Goal: Task Accomplishment & Management: Manage account settings

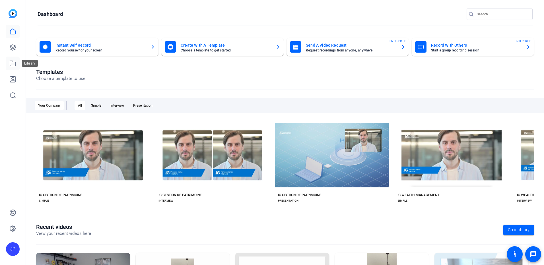
click at [13, 62] on icon at bounding box center [13, 63] width 6 height 5
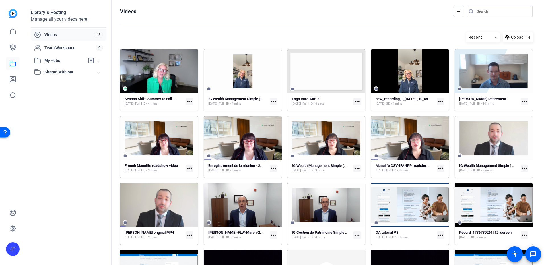
click at [190, 101] on mat-icon "more_horiz" at bounding box center [189, 101] width 7 height 7
click at [190, 101] on div at bounding box center [272, 132] width 544 height 265
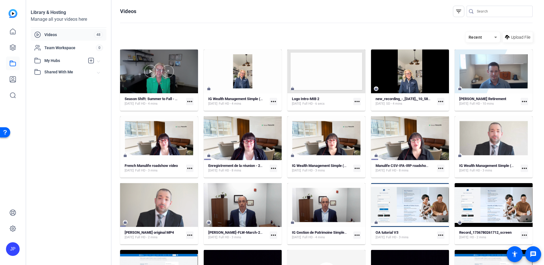
click at [167, 84] on div at bounding box center [159, 71] width 78 height 44
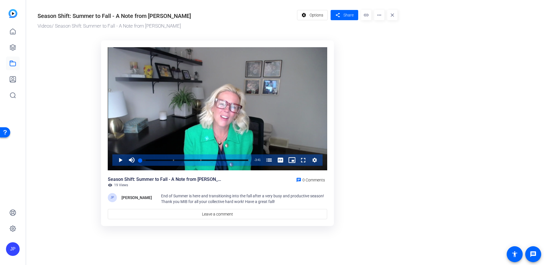
click at [117, 185] on span "19 Views" at bounding box center [121, 185] width 14 height 5
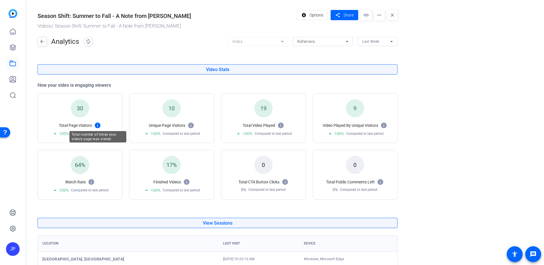
click at [98, 126] on mat-icon at bounding box center [97, 125] width 7 height 7
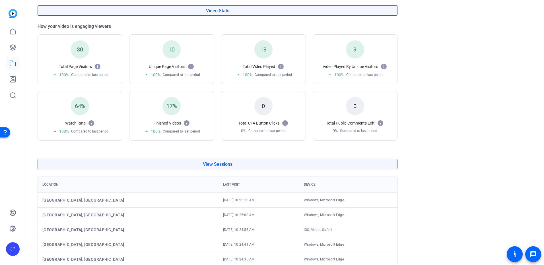
scroll to position [102, 0]
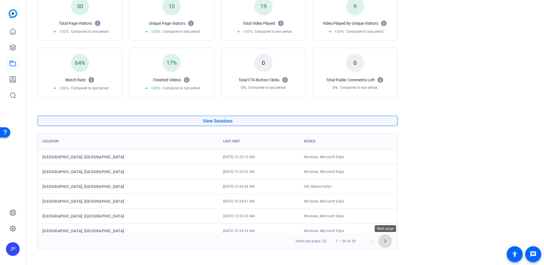
click at [386, 242] on span "Next page" at bounding box center [385, 241] width 14 height 14
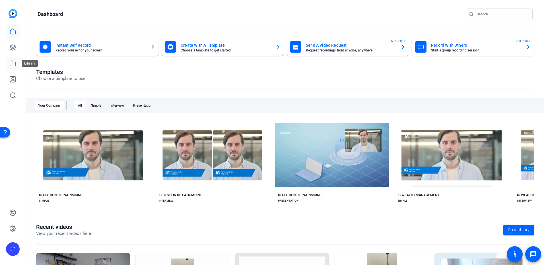
click at [15, 64] on icon at bounding box center [12, 63] width 7 height 7
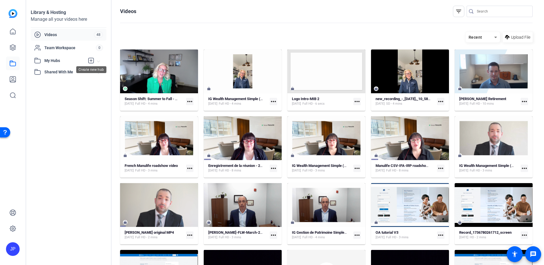
click at [92, 61] on icon at bounding box center [91, 60] width 7 height 7
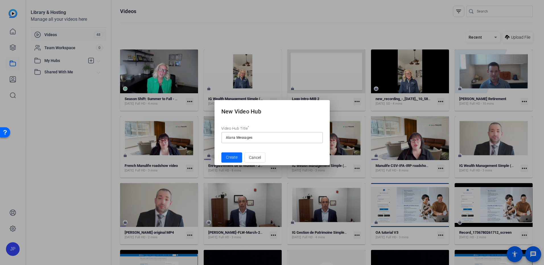
type input "Alana Messages"
click at [230, 157] on span "Create" at bounding box center [232, 157] width 12 height 6
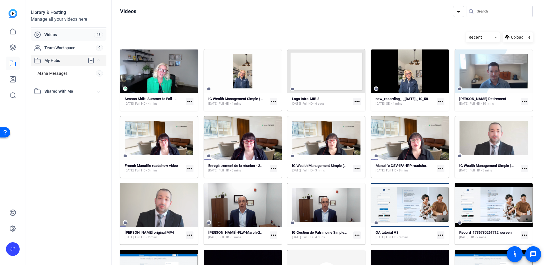
click at [189, 102] on mat-icon "more_horiz" at bounding box center [189, 101] width 7 height 7
click at [189, 102] on div at bounding box center [272, 132] width 544 height 265
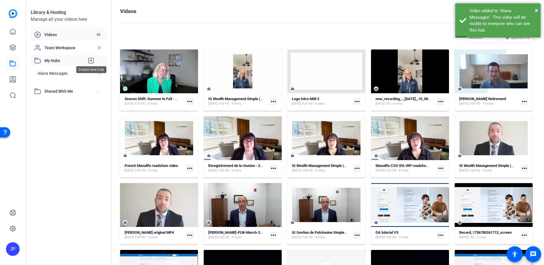
click at [90, 61] on icon at bounding box center [91, 60] width 7 height 7
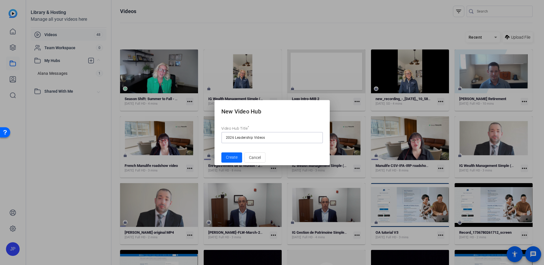
type input "2026 Leadership Videos"
click at [229, 158] on span "Create" at bounding box center [232, 157] width 12 height 6
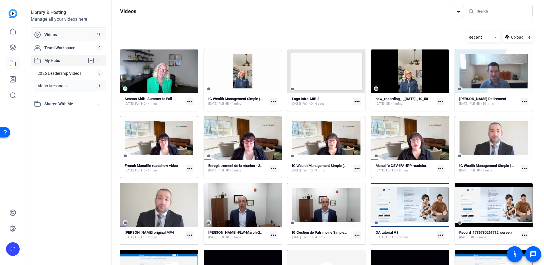
click at [54, 88] on span "Alana Messages" at bounding box center [53, 86] width 30 height 6
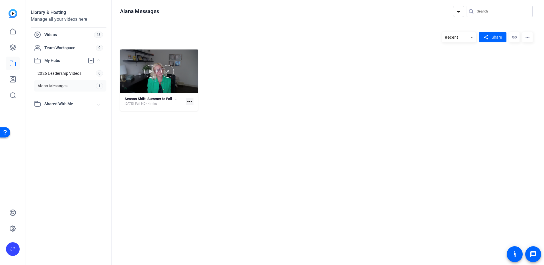
click at [157, 82] on div at bounding box center [159, 71] width 78 height 44
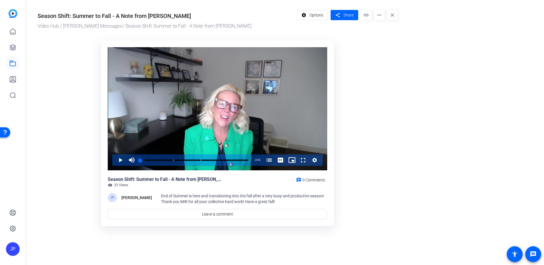
click at [118, 185] on span "33 Views" at bounding box center [121, 185] width 14 height 5
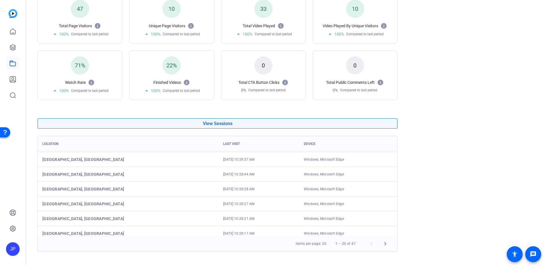
scroll to position [102, 0]
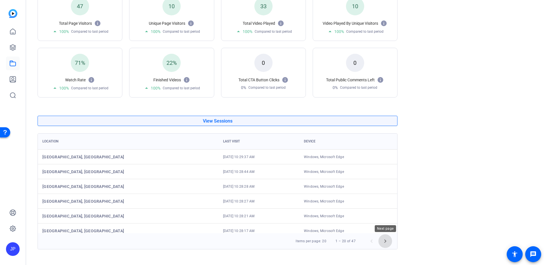
click at [384, 243] on span "Next page" at bounding box center [385, 241] width 14 height 14
click at [372, 243] on span "Previous page" at bounding box center [372, 241] width 14 height 14
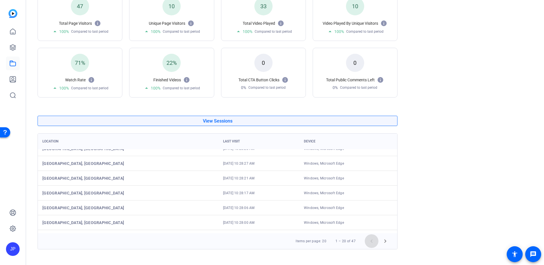
scroll to position [0, 0]
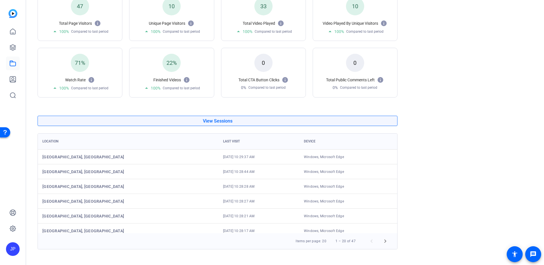
click at [431, 150] on or-hosting-video-details "Season Shift: Summer to Fall - A Note from [PERSON_NAME] Video Hub / Alana Mess…" at bounding box center [283, 76] width 515 height 356
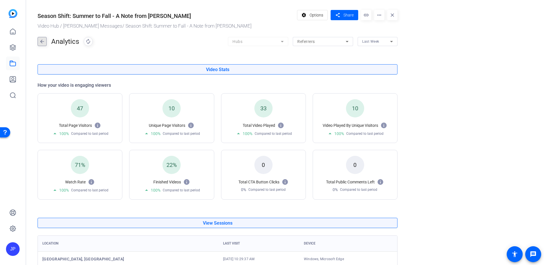
click at [44, 42] on mat-icon "arrow_back" at bounding box center [42, 41] width 9 height 9
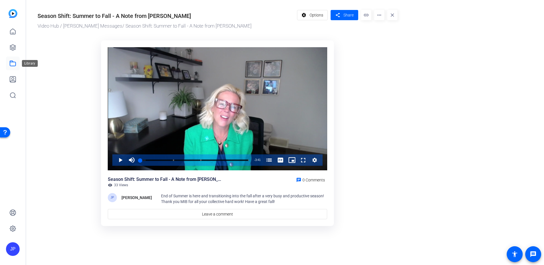
click at [12, 63] on icon at bounding box center [12, 63] width 7 height 7
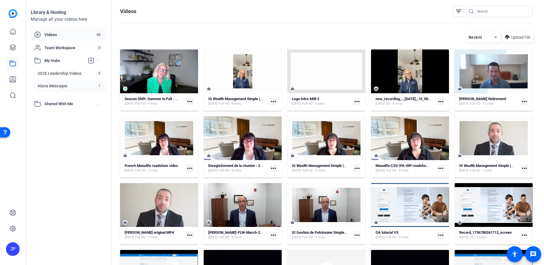
click at [65, 84] on span "Alana Messages" at bounding box center [53, 86] width 30 height 6
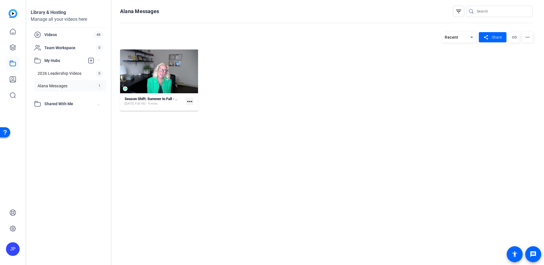
click at [61, 104] on span "Shared With Me" at bounding box center [70, 104] width 53 height 6
click at [68, 104] on span "Shared With Me" at bounding box center [70, 104] width 53 height 6
click at [54, 47] on span "Team Workspace" at bounding box center [69, 48] width 51 height 6
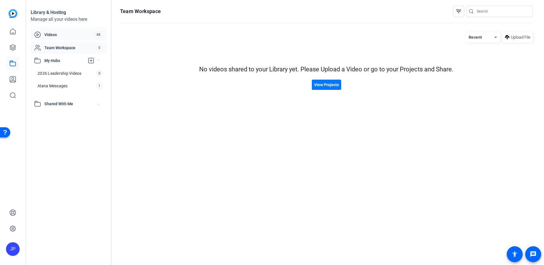
click at [55, 34] on span "Videos" at bounding box center [68, 35] width 49 height 6
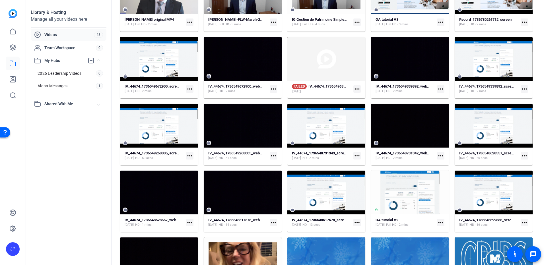
scroll to position [341, 0]
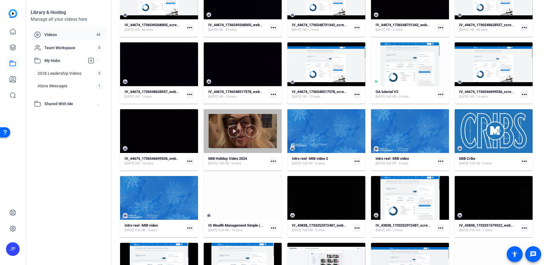
click at [241, 140] on div at bounding box center [243, 131] width 78 height 44
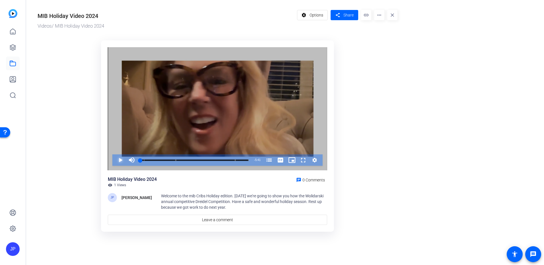
click at [115, 160] on span "Video Player" at bounding box center [115, 159] width 0 height 11
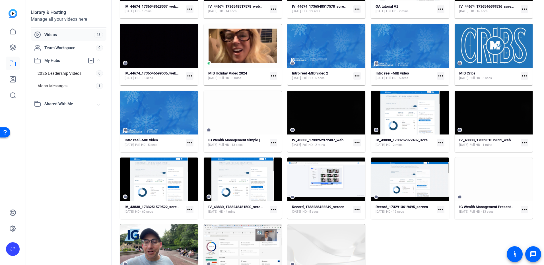
scroll to position [448, 0]
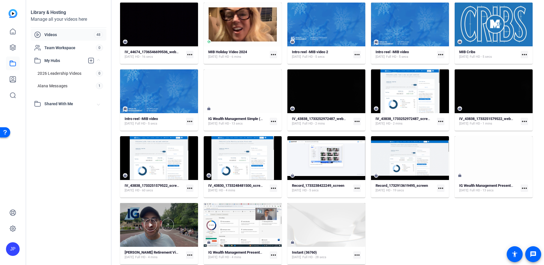
click at [153, 233] on div at bounding box center [159, 225] width 78 height 44
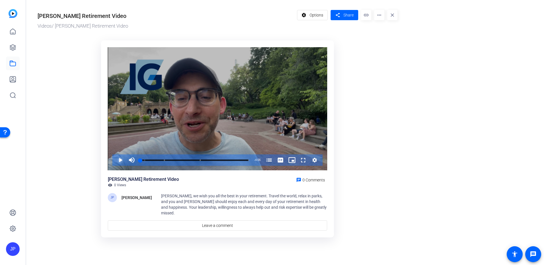
click at [115, 160] on span "Video Player" at bounding box center [115, 159] width 0 height 11
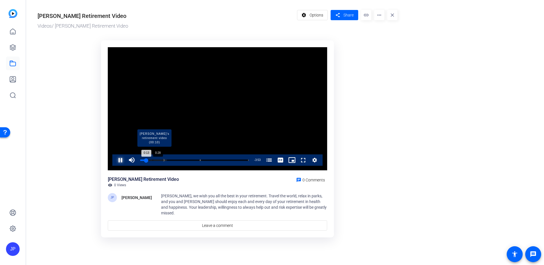
click at [153, 160] on div "Loaded : 24.61% 0:28 0:13 [PERSON_NAME]'s retirement video (00:10) Dear [PERSON…" at bounding box center [194, 160] width 108 height 1
click at [161, 160] on div "Loaded : 32.38% 0:46 0:29 [PERSON_NAME]'s retirement video (00:10) Dear [PERSON…" at bounding box center [194, 160] width 108 height 1
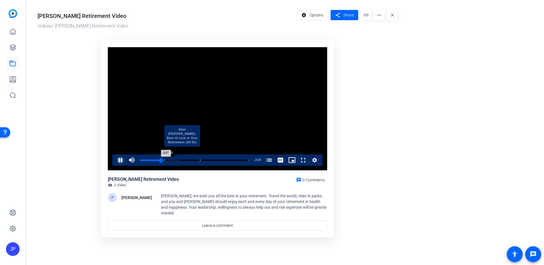
click at [165, 160] on div "Loaded : 36.92% 0:55 0:47 [PERSON_NAME]'s retirement video (00:10) Dear [PERSON…" at bounding box center [194, 160] width 108 height 1
click at [169, 160] on div "Loaded : 48.59% 1:05 1:05 [PERSON_NAME]'s retirement video (00:10) Dear [PERSON…" at bounding box center [194, 160] width 108 height 1
click at [174, 160] on div "Loaded : 48.59% 1:13 1:06 [PERSON_NAME]'s retirement video (00:10) Dear [PERSON…" at bounding box center [194, 160] width 108 height 1
click at [180, 159] on div "Loaded : 57.02% 1:27 1:17 [PERSON_NAME]'s retirement video (00:10) Dear [PERSON…" at bounding box center [194, 159] width 114 height 11
click at [185, 159] on div "Loaded : 60.91% 1:40 1:31 [PERSON_NAME]'s retirement video (00:10) Dear [PERSON…" at bounding box center [194, 159] width 114 height 11
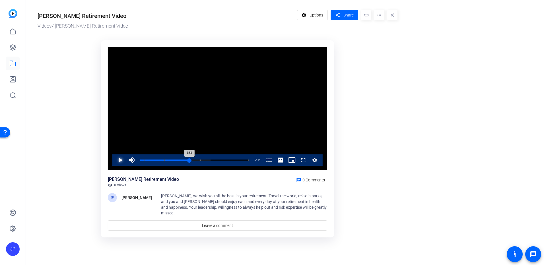
click at [189, 159] on div "Loaded : 64.80% 1:52 1:51 [PERSON_NAME]'s retirement video (00:10) Dear [PERSON…" at bounding box center [194, 159] width 114 height 11
click at [194, 160] on div "Progress Bar" at bounding box center [182, 160] width 36 height 3
click at [198, 160] on div "Loaded : 77.11% 2:10 2:04 [PERSON_NAME]'s retirement video (00:10) Dear [PERSON…" at bounding box center [194, 160] width 108 height 1
click at [198, 160] on div "2:12" at bounding box center [169, 160] width 58 height 1
click at [204, 160] on div "Loaded : 81.00% 2:25 2:18 [PERSON_NAME]'s retirement video (00:10) Dear [PERSON…" at bounding box center [194, 160] width 108 height 1
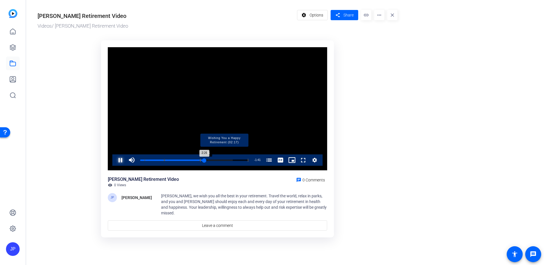
click at [208, 160] on div "Progress Bar" at bounding box center [224, 160] width 48 height 3
click at [214, 160] on div "Progress Bar" at bounding box center [224, 160] width 48 height 3
click at [217, 160] on div "Progress Bar" at bounding box center [224, 160] width 48 height 3
click at [223, 160] on div "Progress Bar" at bounding box center [224, 160] width 48 height 3
click at [226, 160] on div "Loaded : 100.00% 3:15 3:09 [PERSON_NAME]'s retirement video (00:10) Dear [PERSO…" at bounding box center [194, 160] width 108 height 1
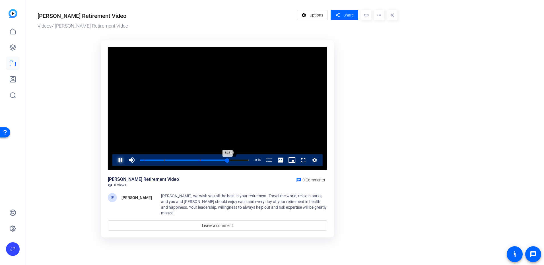
click at [231, 160] on div "Loaded : 100.00% 3:26 3:18 [PERSON_NAME]'s retirement video (00:10) Dear [PERSO…" at bounding box center [194, 160] width 108 height 1
click at [237, 160] on div "Loaded : 100.00% 3:40 3:39 [PERSON_NAME]'s retirement video (00:10) Dear [PERSO…" at bounding box center [194, 160] width 108 height 1
click at [241, 160] on div "Loaded : 100.00% 3:46 3:41 [PERSON_NAME]'s retirement video (00:10) Dear [PERSO…" at bounding box center [194, 160] width 108 height 1
click at [241, 160] on div "3:49" at bounding box center [190, 160] width 101 height 1
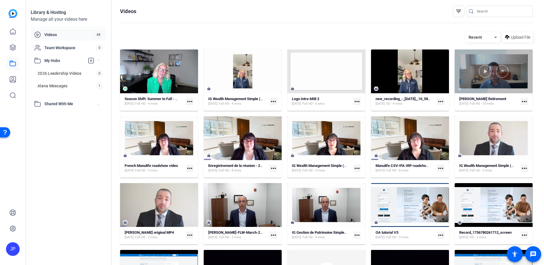
click at [490, 82] on div at bounding box center [493, 71] width 78 height 44
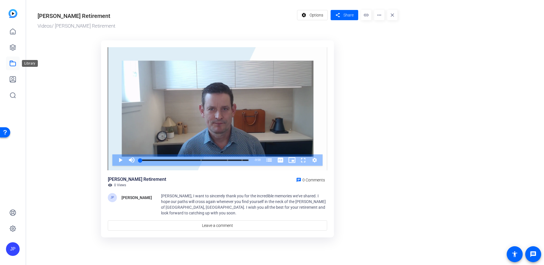
click at [13, 61] on icon at bounding box center [12, 63] width 7 height 7
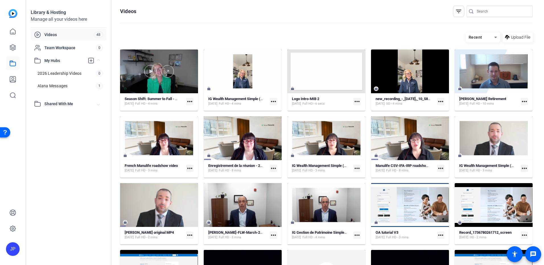
click at [162, 86] on div at bounding box center [159, 71] width 78 height 44
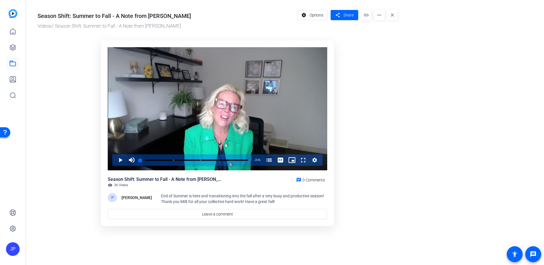
click at [116, 185] on span "36 Views" at bounding box center [121, 185] width 14 height 5
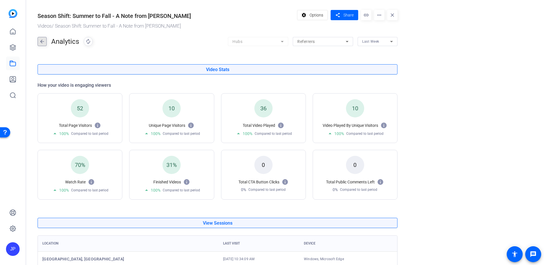
click at [43, 41] on mat-icon "arrow_back" at bounding box center [42, 41] width 9 height 9
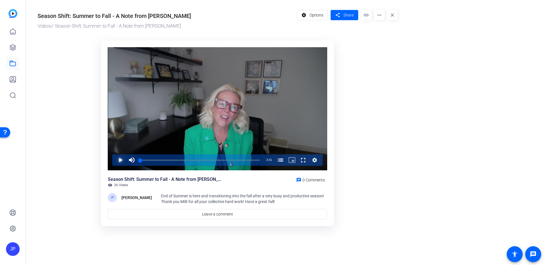
click at [115, 159] on span "Video Player" at bounding box center [115, 159] width 0 height 11
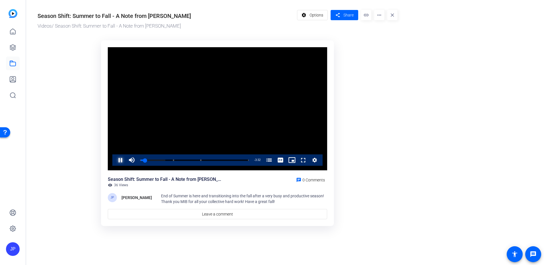
click at [115, 160] on span "Video Player" at bounding box center [115, 159] width 0 height 11
click at [12, 32] on icon at bounding box center [12, 31] width 7 height 7
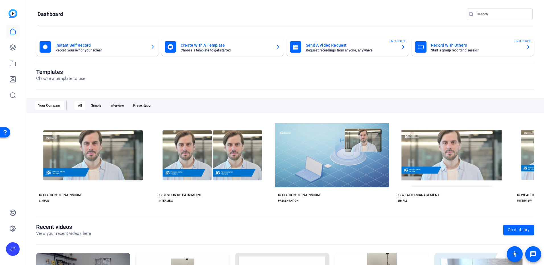
click at [273, 46] on div "Create With A Template Choose a template to get started" at bounding box center [222, 46] width 115 height 11
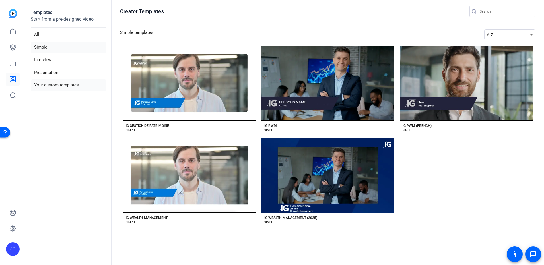
click at [51, 84] on li "Your custom templates" at bounding box center [69, 85] width 76 height 12
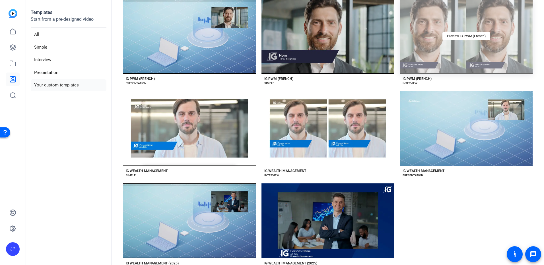
scroll to position [249, 0]
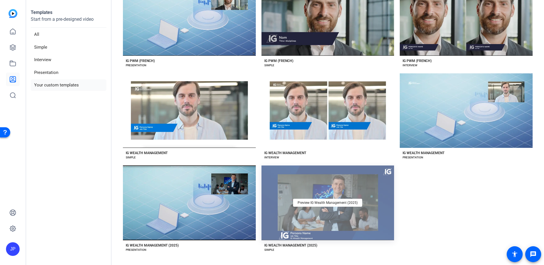
click at [363, 200] on div "Preview IG Wealth Management (2025)" at bounding box center [327, 202] width 133 height 75
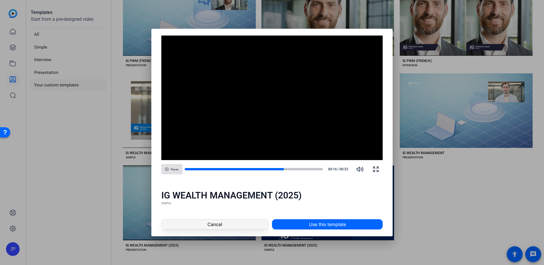
click at [227, 223] on span at bounding box center [214, 225] width 107 height 14
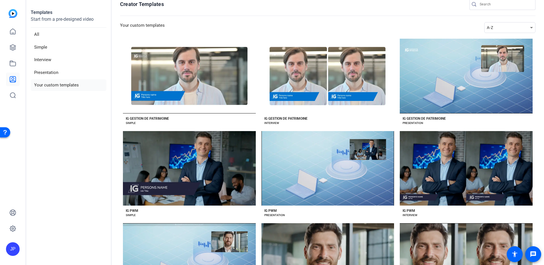
scroll to position [0, 0]
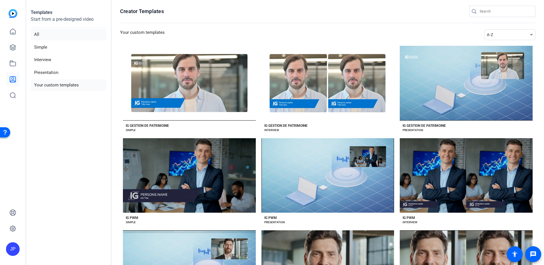
click at [45, 34] on li "All" at bounding box center [69, 35] width 76 height 12
click at [12, 46] on icon at bounding box center [12, 47] width 7 height 7
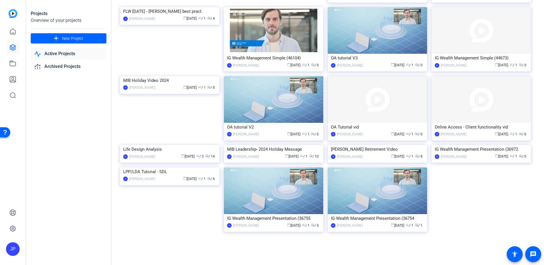
scroll to position [357, 0]
drag, startPoint x: 384, startPoint y: 126, endPoint x: 374, endPoint y: 128, distance: 10.4
click at [374, 145] on img at bounding box center [377, 145] width 99 height 0
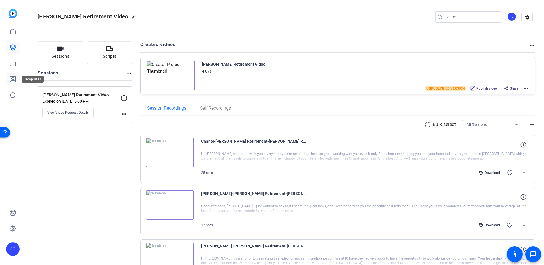
click at [11, 79] on icon at bounding box center [12, 79] width 7 height 7
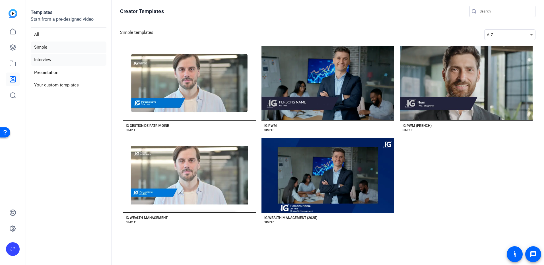
click at [43, 61] on li "Interview" at bounding box center [69, 60] width 76 height 12
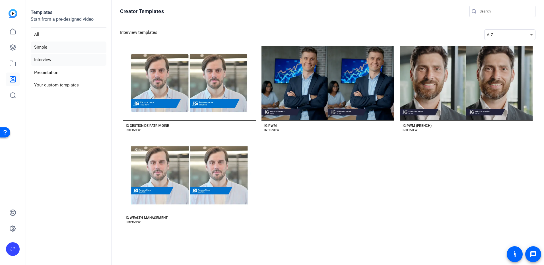
click at [43, 49] on li "Simple" at bounding box center [69, 48] width 76 height 12
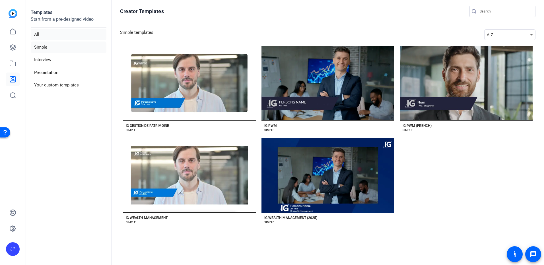
click at [40, 36] on li "All" at bounding box center [69, 35] width 76 height 12
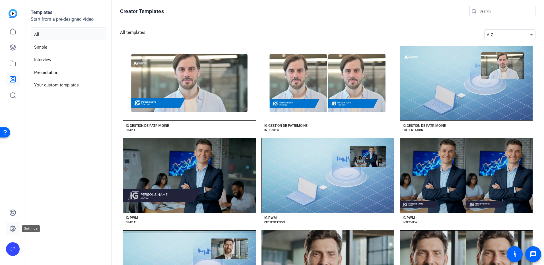
click at [10, 228] on icon at bounding box center [12, 228] width 7 height 7
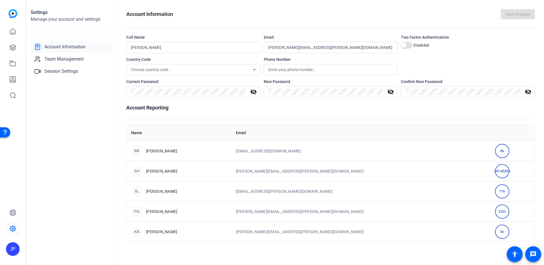
click at [14, 15] on img at bounding box center [13, 13] width 9 height 9
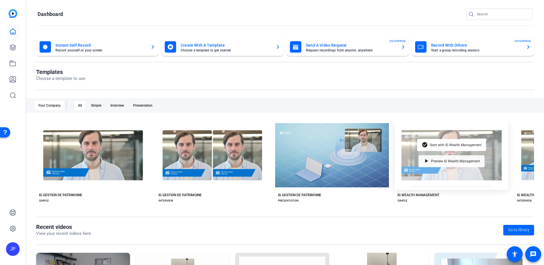
click at [449, 161] on span "Preview IG Wealth Management" at bounding box center [455, 161] width 49 height 3
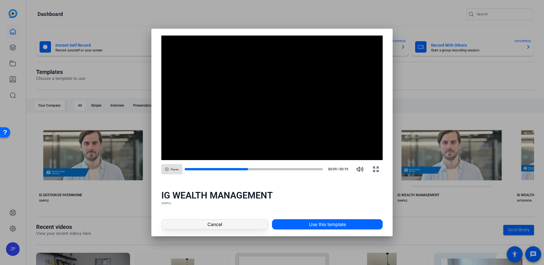
click at [224, 225] on span at bounding box center [214, 225] width 107 height 14
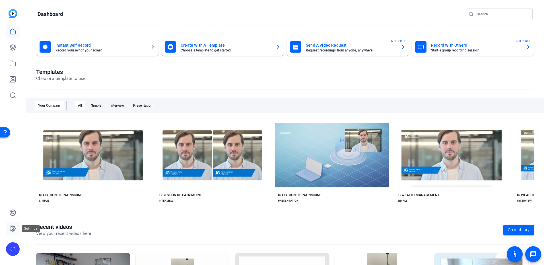
click at [14, 229] on icon at bounding box center [13, 229] width 2 height 2
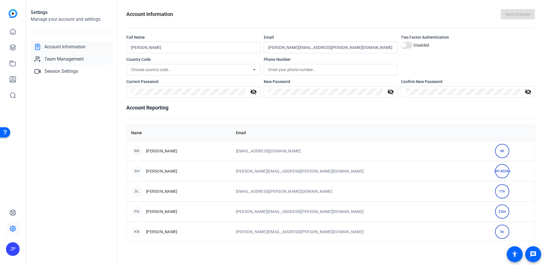
click at [69, 61] on span "Team Management" at bounding box center [63, 59] width 39 height 7
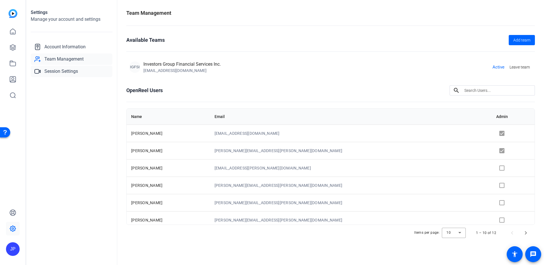
click at [72, 74] on span "Session Settings" at bounding box center [61, 71] width 34 height 7
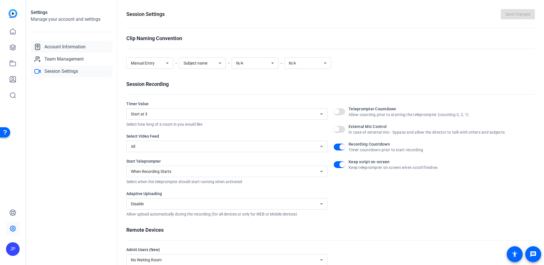
click at [67, 45] on span "Account Information" at bounding box center [64, 47] width 41 height 7
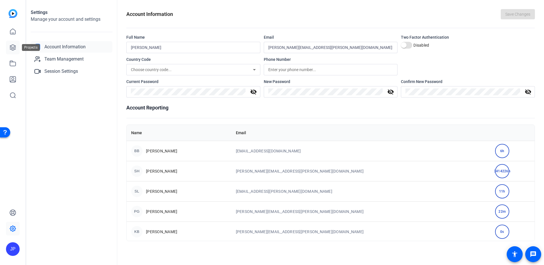
click at [10, 46] on icon at bounding box center [12, 47] width 7 height 7
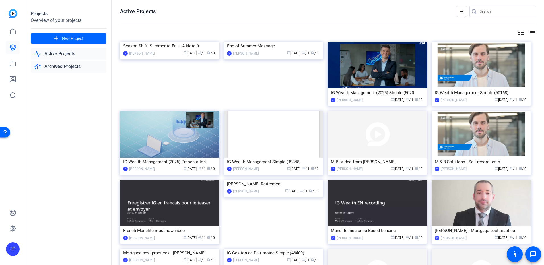
click at [57, 68] on link "Archived Projects" at bounding box center [69, 67] width 76 height 12
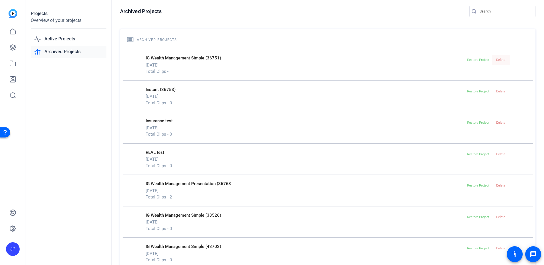
click at [497, 61] on span "Delete" at bounding box center [500, 60] width 9 height 4
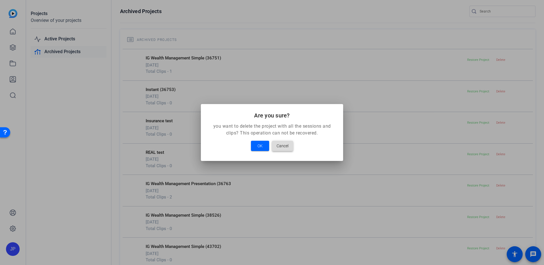
click at [292, 144] on span at bounding box center [282, 146] width 21 height 14
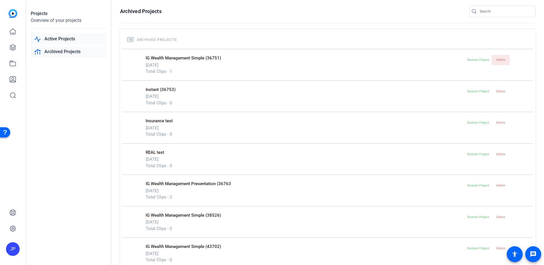
click at [60, 39] on link "Active Projects" at bounding box center [69, 39] width 76 height 12
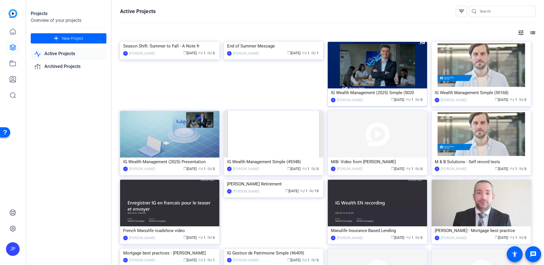
click at [411, 73] on img at bounding box center [377, 65] width 99 height 47
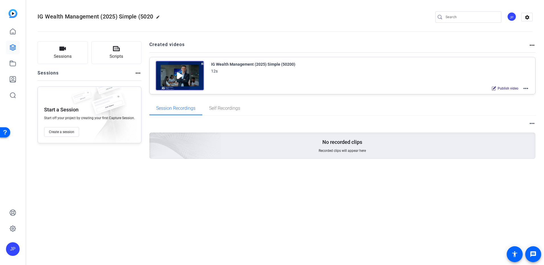
click at [534, 45] on mat-icon "more_horiz" at bounding box center [531, 45] width 7 height 7
click at [534, 45] on div at bounding box center [272, 132] width 544 height 265
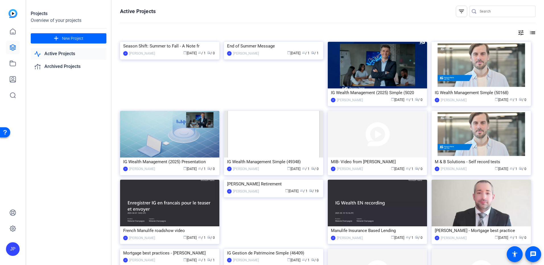
drag, startPoint x: 386, startPoint y: 77, endPoint x: 375, endPoint y: 76, distance: 10.7
click at [375, 76] on img at bounding box center [377, 65] width 99 height 47
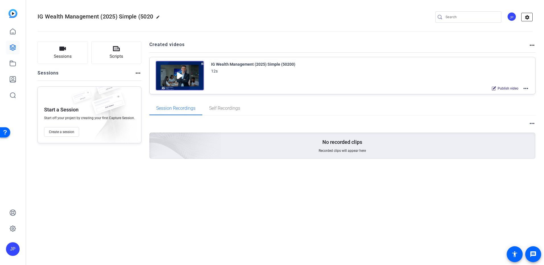
click at [529, 19] on mat-icon "settings" at bounding box center [526, 17] width 11 height 9
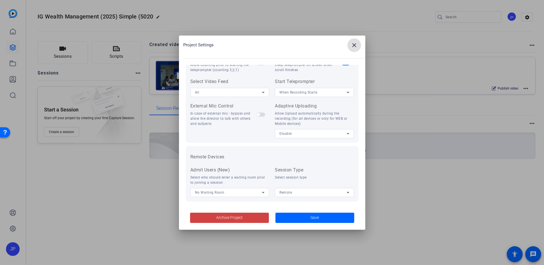
scroll to position [117, 0]
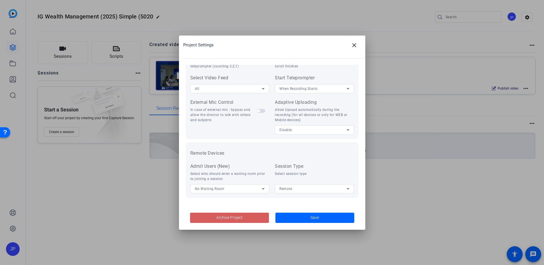
click at [225, 219] on span "Archive Project" at bounding box center [229, 218] width 26 height 6
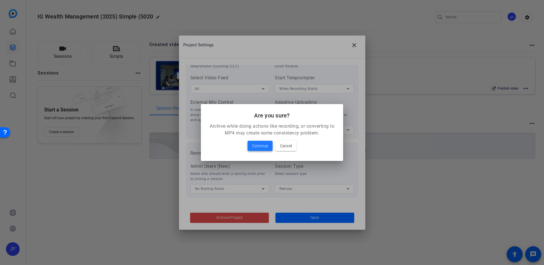
click at [259, 145] on span "Continue" at bounding box center [260, 145] width 16 height 7
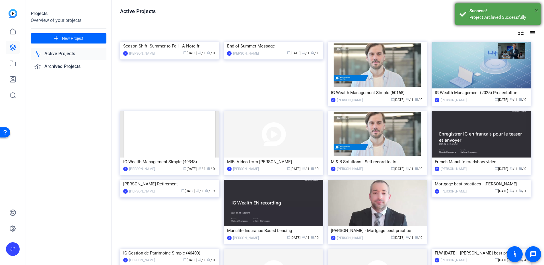
click at [537, 11] on span "×" at bounding box center [536, 10] width 3 height 7
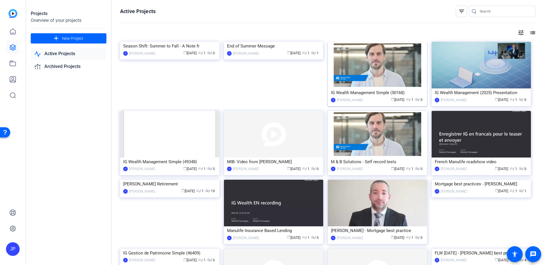
click at [384, 72] on img at bounding box center [377, 65] width 99 height 47
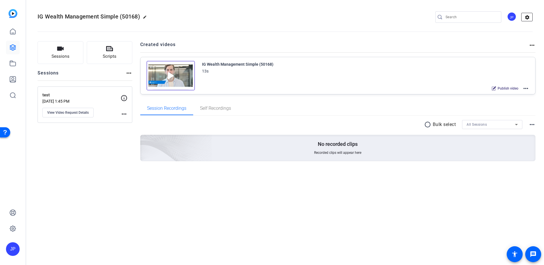
click at [529, 19] on mat-icon "settings" at bounding box center [526, 17] width 11 height 9
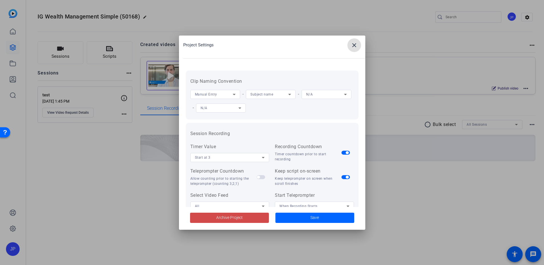
click at [233, 214] on span at bounding box center [229, 218] width 79 height 14
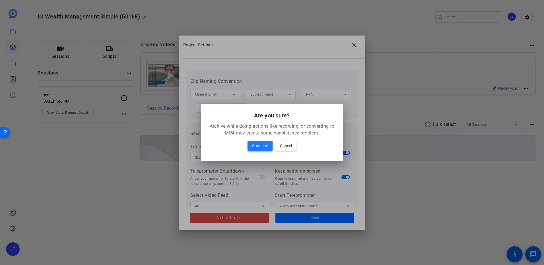
click at [260, 146] on span "Continue" at bounding box center [260, 145] width 16 height 7
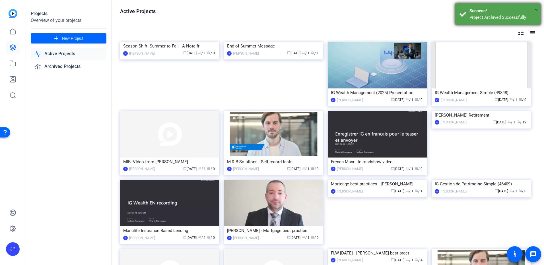
click at [537, 9] on span "×" at bounding box center [536, 10] width 3 height 7
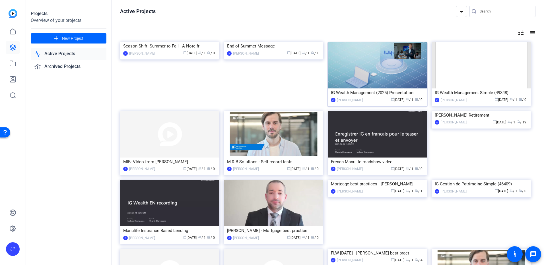
click at [397, 73] on img at bounding box center [377, 65] width 99 height 47
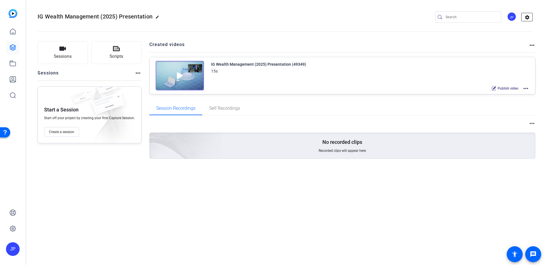
click at [527, 18] on mat-icon "settings" at bounding box center [526, 17] width 11 height 9
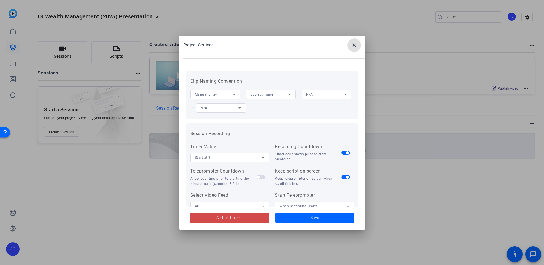
click at [228, 216] on span "Archive Project" at bounding box center [229, 218] width 26 height 6
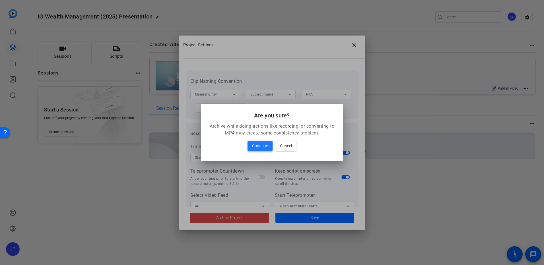
click at [254, 145] on span "Continue" at bounding box center [260, 145] width 16 height 7
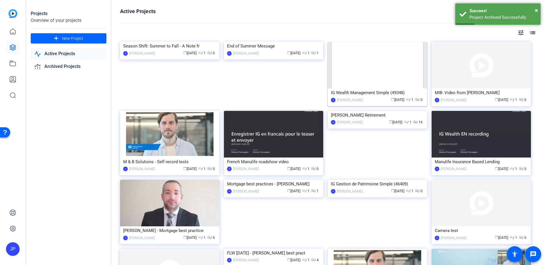
click at [403, 67] on img at bounding box center [377, 65] width 99 height 47
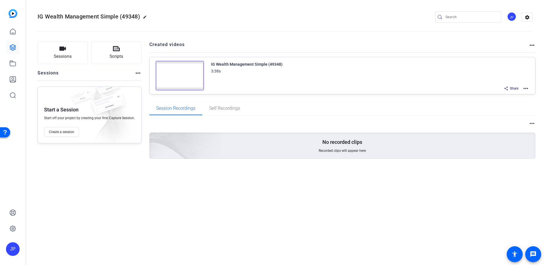
click at [186, 77] on img at bounding box center [180, 76] width 48 height 30
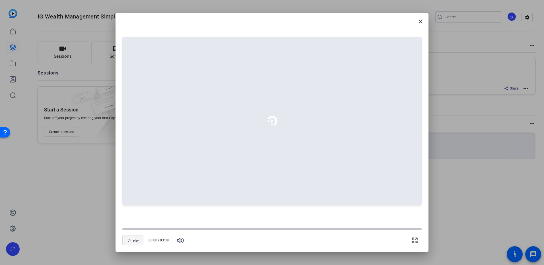
click at [128, 239] on icon "button" at bounding box center [129, 240] width 2 height 3
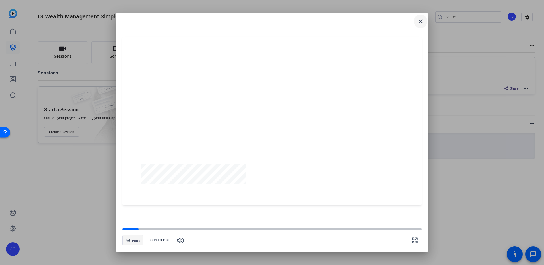
click at [420, 21] on mat-icon "close" at bounding box center [420, 21] width 7 height 7
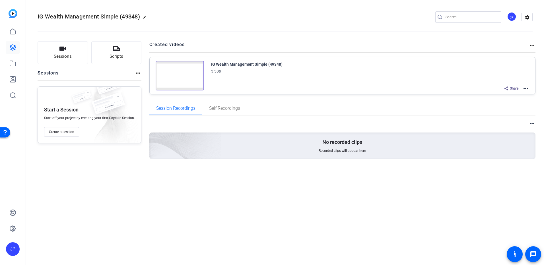
click at [142, 16] on h2 "IG Wealth Management Simple (49348) edit" at bounding box center [94, 17] width 112 height 10
click at [145, 16] on mat-icon "edit" at bounding box center [146, 18] width 7 height 7
click at [79, 16] on input "IG Wealth Management Simple (49348)" at bounding box center [60, 17] width 37 height 7
drag, startPoint x: 79, startPoint y: 16, endPoint x: 24, endPoint y: 18, distance: 55.2
click at [24, 18] on mat-sidenav-container "JP IG Wealth Management Simple (49348) check_circle clear JP settings Sessions …" at bounding box center [272, 132] width 544 height 265
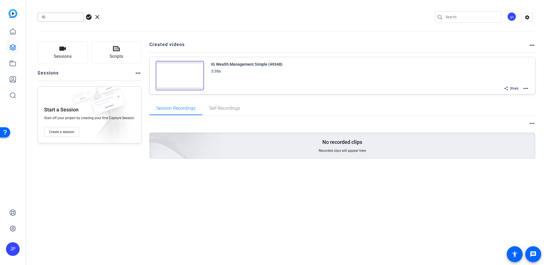
type input ")"
type input "A Message from Alana - 2025 Summer"
click at [88, 16] on span "check_circle" at bounding box center [88, 17] width 7 height 7
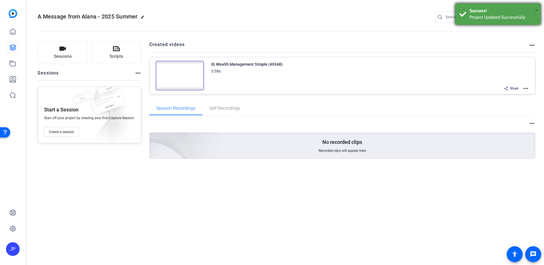
click at [537, 11] on span "×" at bounding box center [536, 10] width 3 height 7
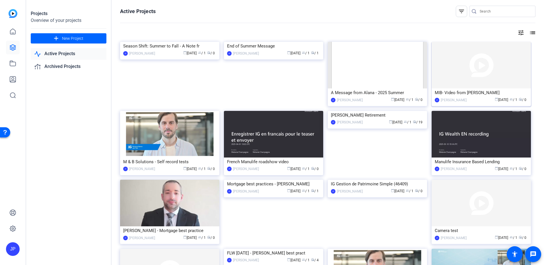
click at [506, 79] on img at bounding box center [480, 65] width 99 height 47
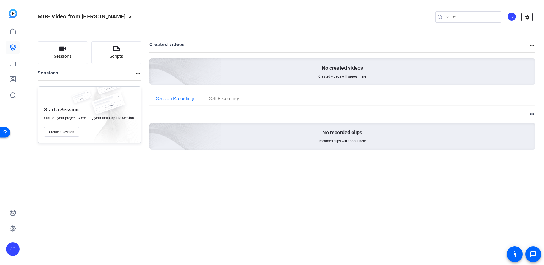
click at [530, 18] on mat-icon "settings" at bounding box center [526, 17] width 11 height 9
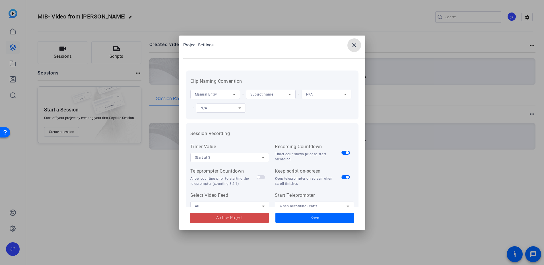
click at [220, 217] on span "Archive Project" at bounding box center [229, 218] width 26 height 6
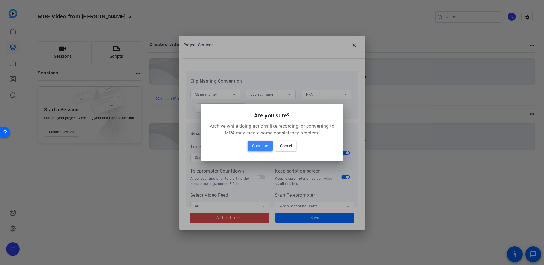
click at [260, 141] on span at bounding box center [259, 146] width 25 height 14
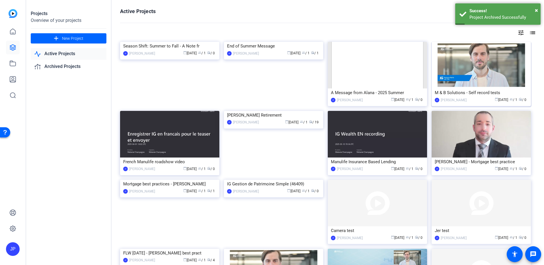
click at [497, 70] on img at bounding box center [480, 65] width 99 height 47
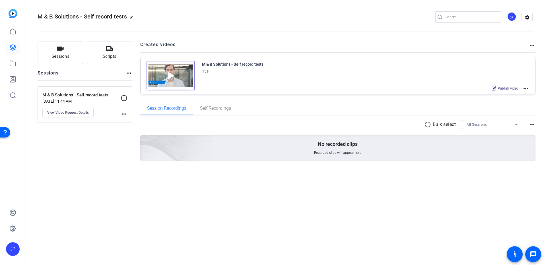
click at [170, 76] on img at bounding box center [170, 76] width 48 height 30
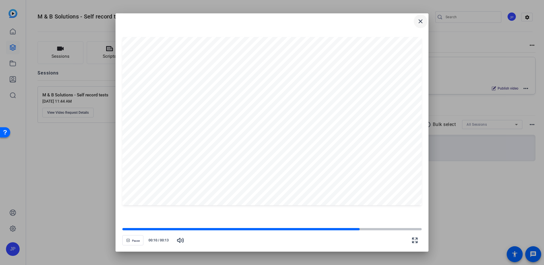
click at [422, 21] on mat-icon "close" at bounding box center [420, 21] width 7 height 7
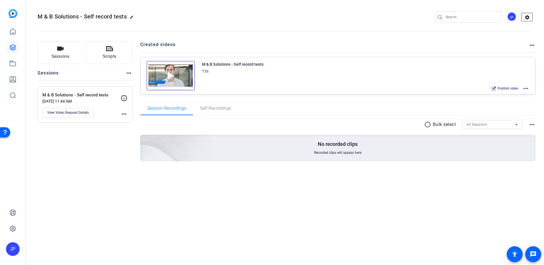
click at [528, 16] on mat-icon "settings" at bounding box center [526, 17] width 11 height 9
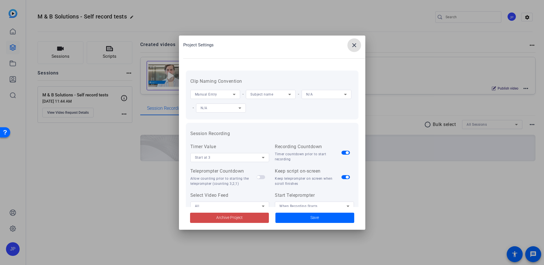
click at [222, 218] on span "Archive Project" at bounding box center [229, 218] width 26 height 6
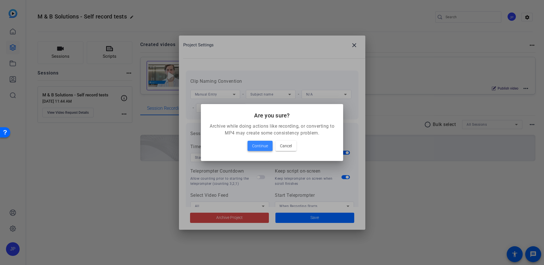
click at [258, 146] on span "Continue" at bounding box center [260, 145] width 16 height 7
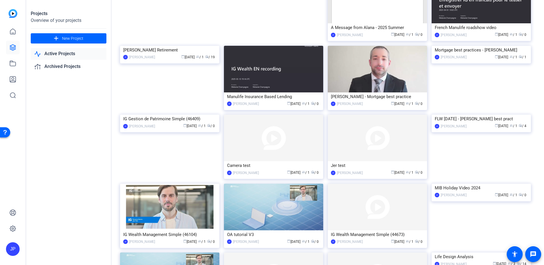
scroll to position [85, 0]
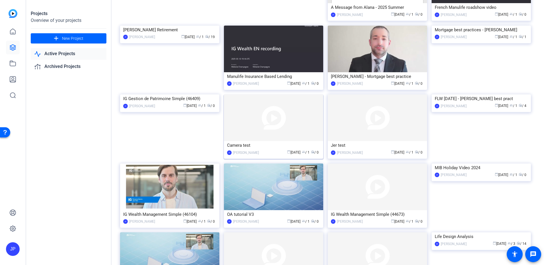
click at [284, 127] on img at bounding box center [273, 117] width 99 height 47
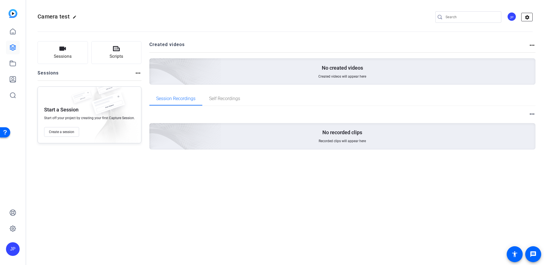
click at [525, 20] on mat-icon "settings" at bounding box center [526, 17] width 11 height 9
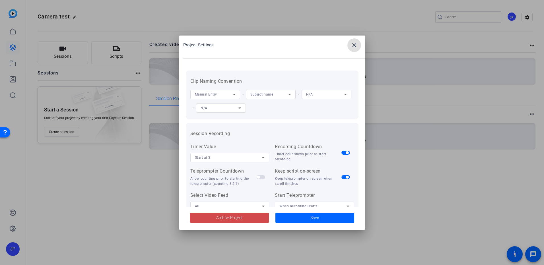
click at [237, 221] on span at bounding box center [229, 218] width 79 height 14
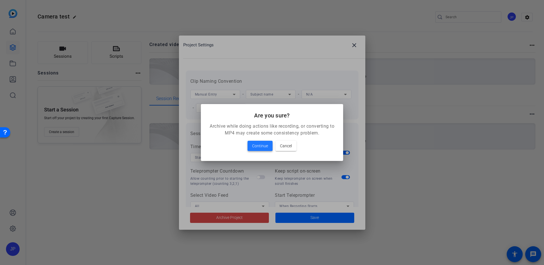
click at [259, 144] on span "Continue" at bounding box center [260, 145] width 16 height 7
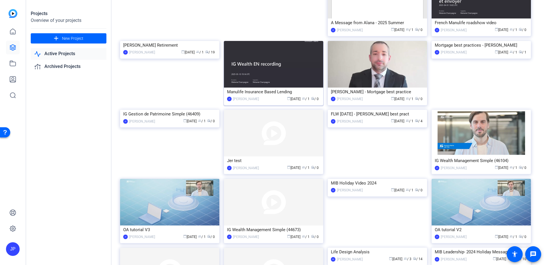
scroll to position [85, 0]
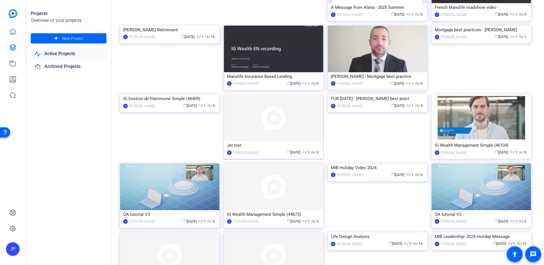
click at [258, 113] on img at bounding box center [273, 117] width 99 height 47
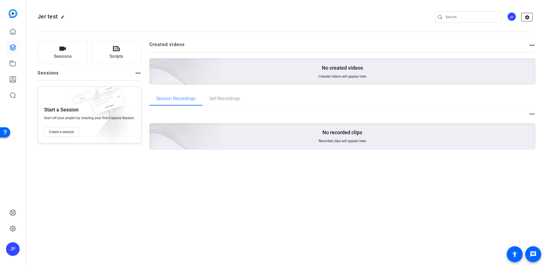
click at [527, 18] on mat-icon "settings" at bounding box center [526, 17] width 11 height 9
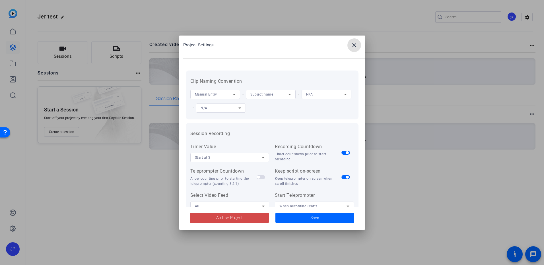
click at [230, 219] on span "Archive Project" at bounding box center [229, 218] width 26 height 6
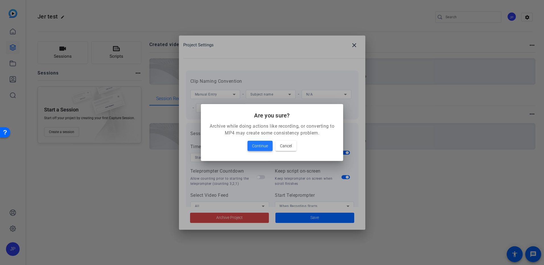
click at [254, 147] on span "Continue" at bounding box center [260, 145] width 16 height 7
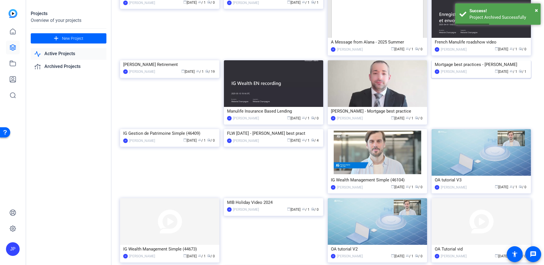
scroll to position [85, 0]
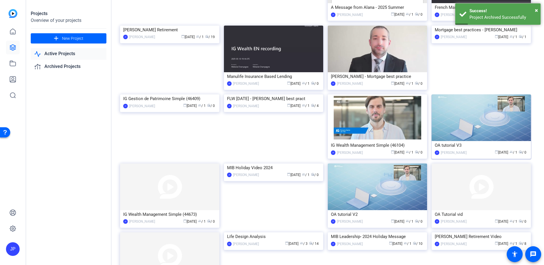
click at [475, 117] on img at bounding box center [480, 117] width 99 height 47
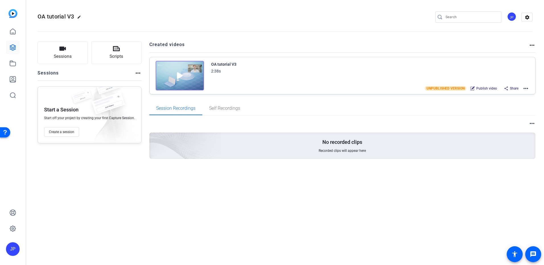
click at [178, 76] on img at bounding box center [180, 76] width 48 height 30
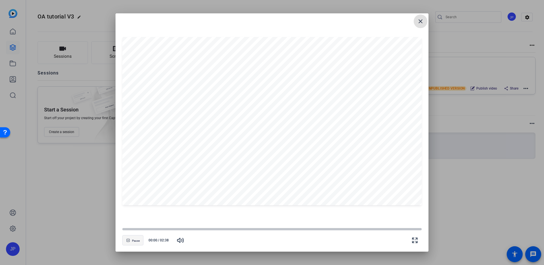
click at [137, 239] on span "Pause" at bounding box center [136, 240] width 8 height 3
click at [131, 243] on span "button" at bounding box center [133, 240] width 20 height 14
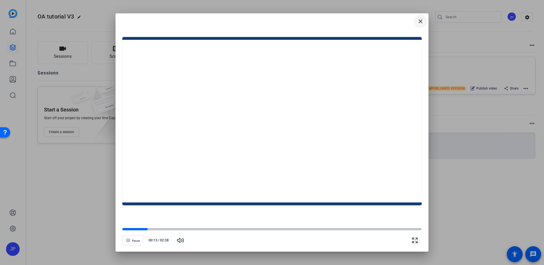
click at [423, 22] on mat-icon "close" at bounding box center [420, 21] width 7 height 7
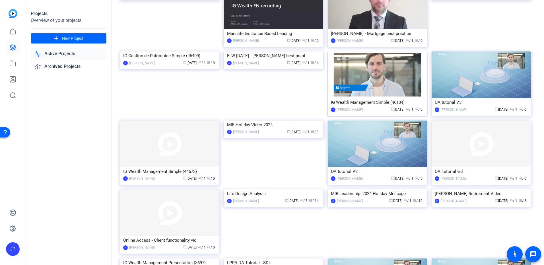
scroll to position [142, 0]
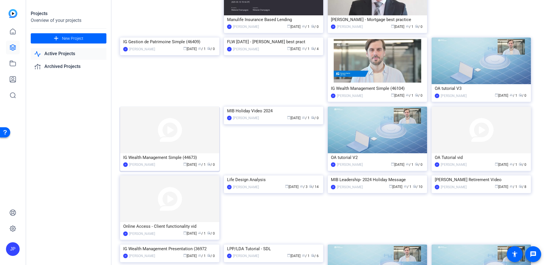
click at [183, 134] on img at bounding box center [169, 130] width 99 height 47
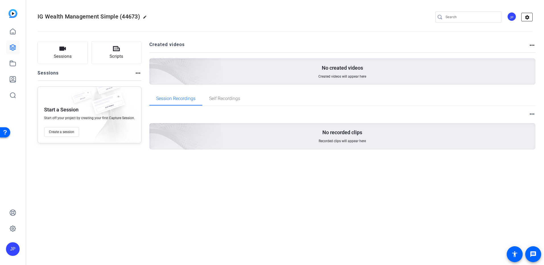
click at [531, 18] on mat-icon "settings" at bounding box center [526, 17] width 11 height 9
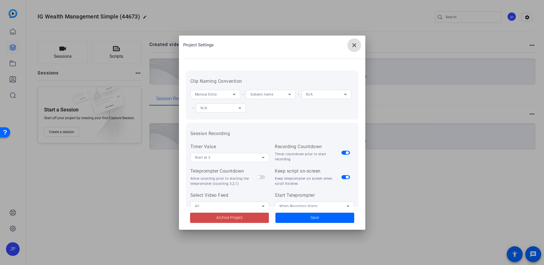
click at [228, 218] on span "Archive Project" at bounding box center [229, 218] width 26 height 6
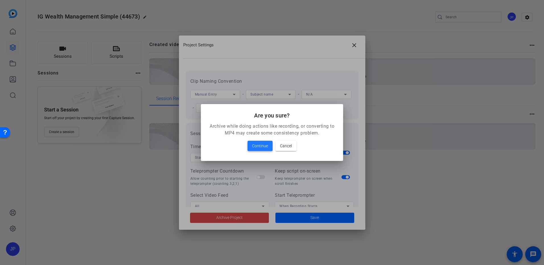
click at [259, 145] on span "Continue" at bounding box center [260, 145] width 16 height 7
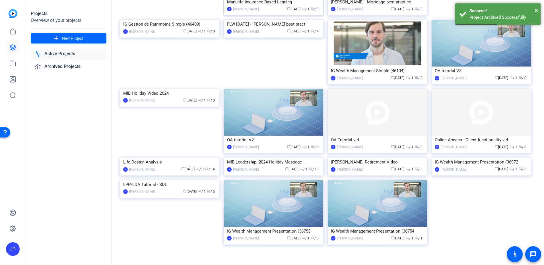
scroll to position [171, 0]
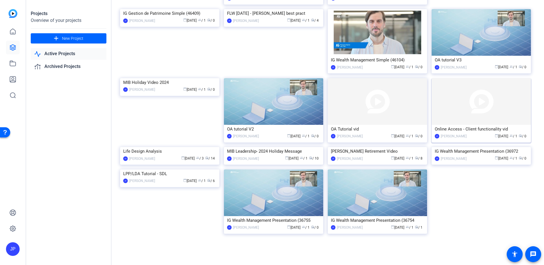
click at [494, 104] on img at bounding box center [480, 101] width 99 height 47
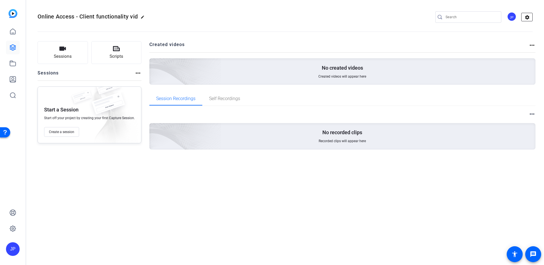
click at [528, 18] on mat-icon "settings" at bounding box center [526, 17] width 11 height 9
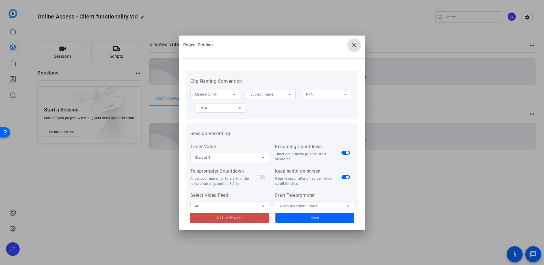
click at [213, 220] on span at bounding box center [229, 218] width 79 height 14
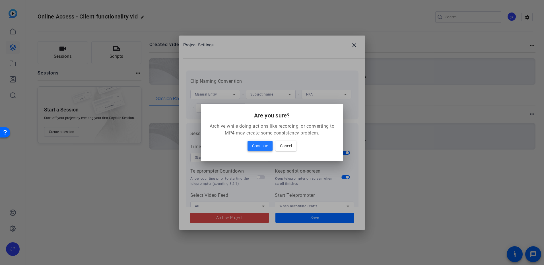
click at [255, 140] on span at bounding box center [259, 146] width 25 height 14
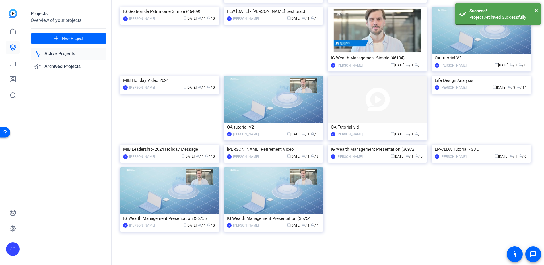
scroll to position [199, 0]
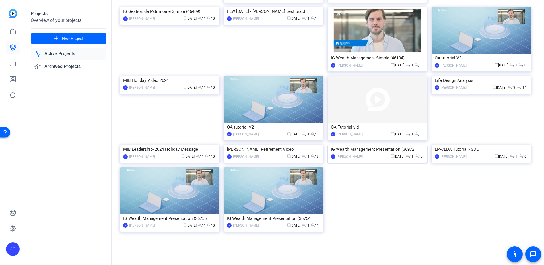
click at [384, 145] on img at bounding box center [377, 145] width 99 height 0
click at [262, 189] on img at bounding box center [273, 190] width 99 height 47
click at [170, 190] on img at bounding box center [169, 190] width 99 height 47
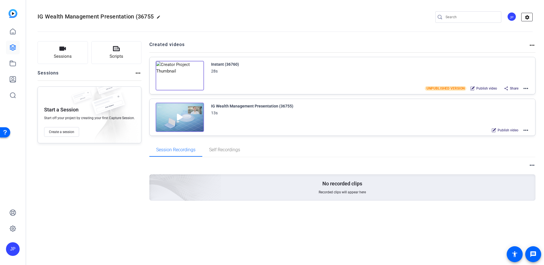
click at [528, 17] on mat-icon "settings" at bounding box center [526, 17] width 11 height 9
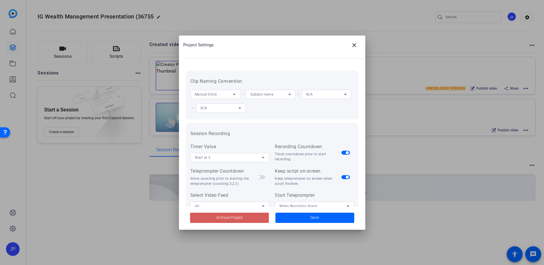
click at [233, 218] on span "Archive Project" at bounding box center [229, 218] width 26 height 6
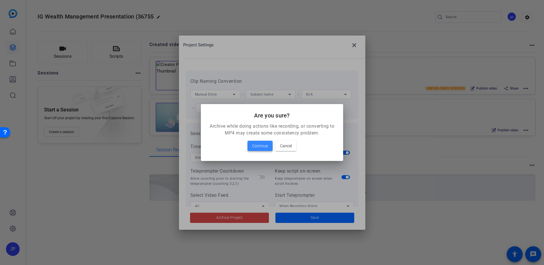
click at [257, 144] on span "Continue" at bounding box center [260, 145] width 16 height 7
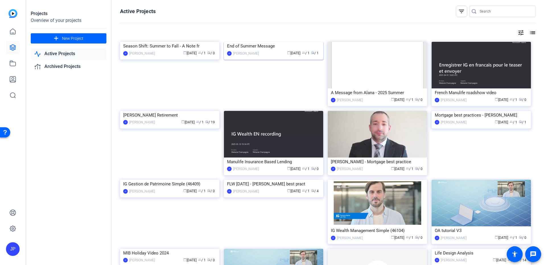
click at [293, 42] on img at bounding box center [273, 42] width 99 height 0
click at [59, 67] on link "Archived Projects" at bounding box center [69, 67] width 76 height 12
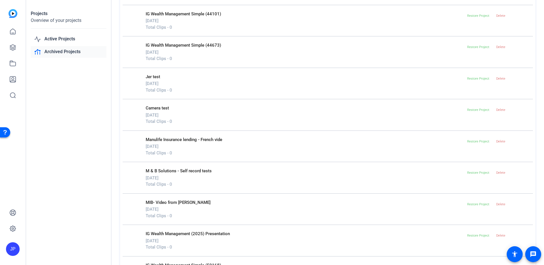
scroll to position [527, 0]
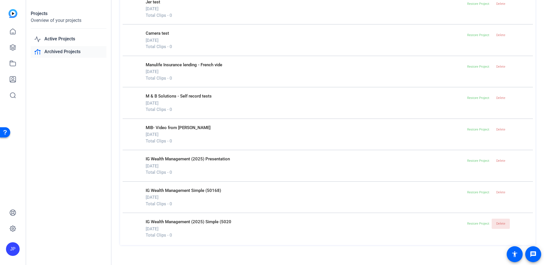
click at [496, 223] on span "Delete" at bounding box center [500, 224] width 9 height 4
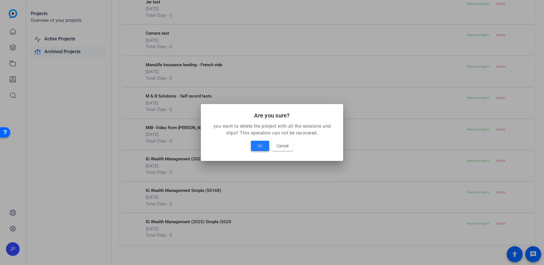
click at [260, 148] on span "OK" at bounding box center [259, 145] width 5 height 7
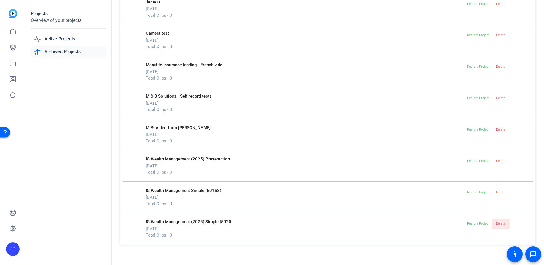
scroll to position [496, 0]
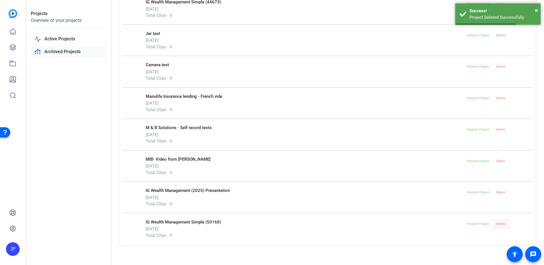
click at [501, 225] on span "Delete" at bounding box center [500, 224] width 9 height 4
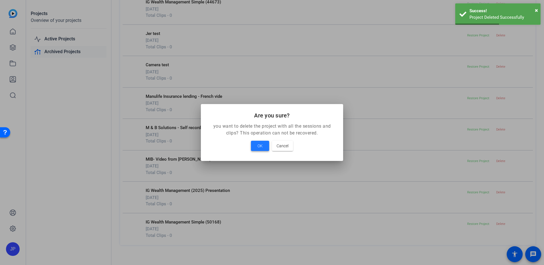
click at [258, 145] on span "OK" at bounding box center [259, 145] width 5 height 7
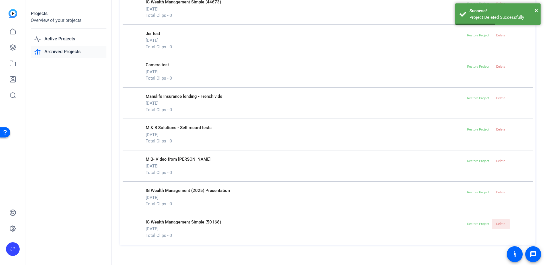
scroll to position [465, 0]
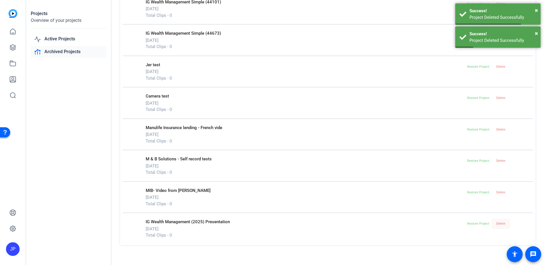
click at [497, 227] on span "Delete" at bounding box center [500, 223] width 9 height 9
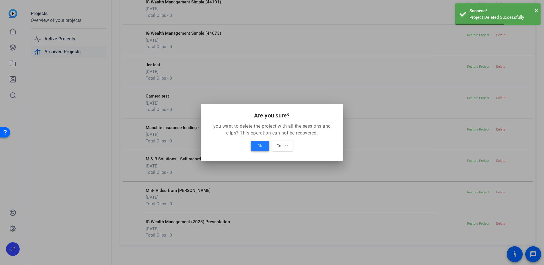
click at [260, 148] on span "OK" at bounding box center [259, 145] width 5 height 7
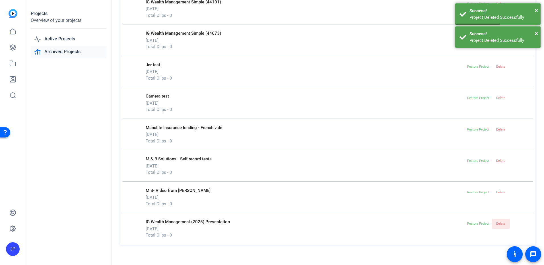
scroll to position [433, 0]
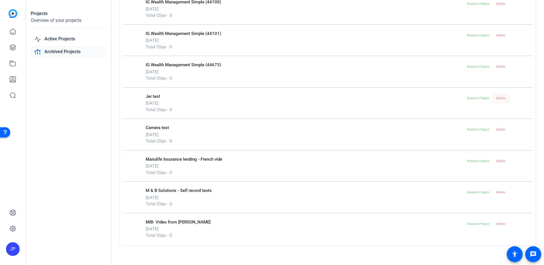
click at [497, 101] on span "Delete" at bounding box center [500, 98] width 9 height 9
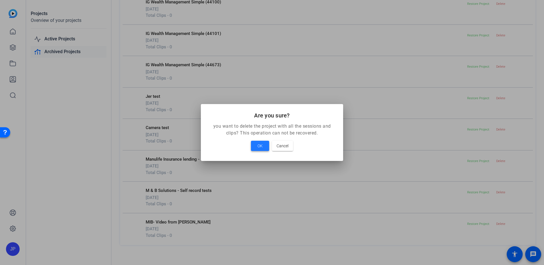
click at [259, 146] on span "OK" at bounding box center [259, 145] width 5 height 7
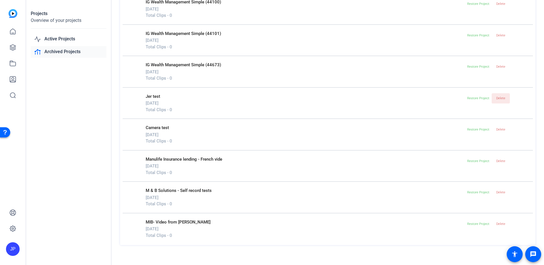
scroll to position [402, 0]
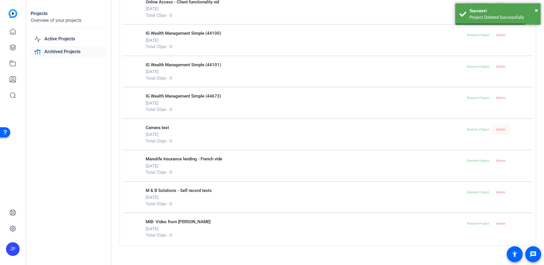
click at [500, 129] on span "Delete" at bounding box center [500, 130] width 9 height 4
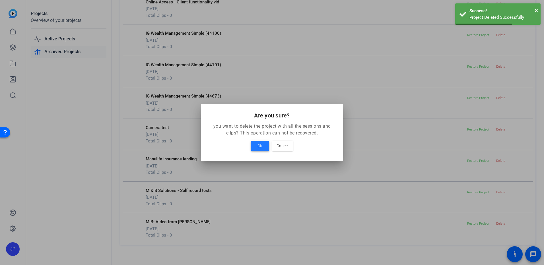
click at [265, 146] on span at bounding box center [260, 146] width 18 height 14
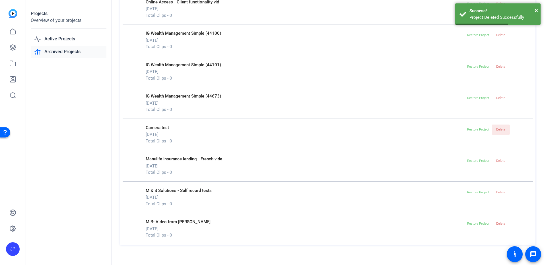
scroll to position [370, 0]
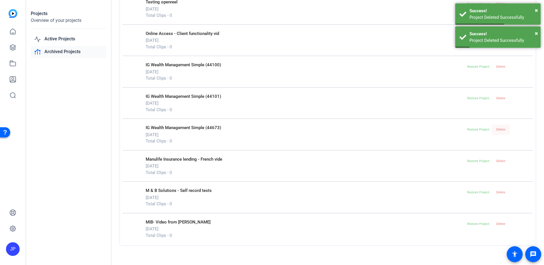
click at [500, 129] on span "Delete" at bounding box center [500, 130] width 9 height 4
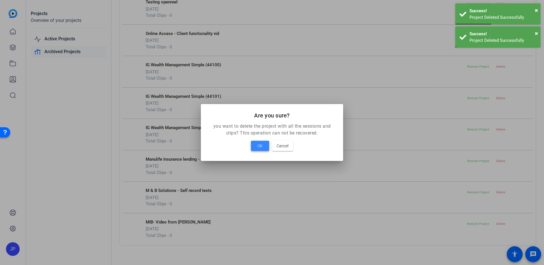
click at [255, 147] on span at bounding box center [260, 146] width 18 height 14
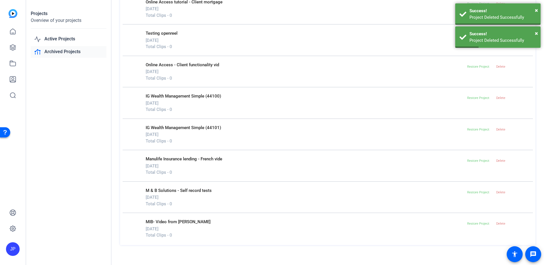
scroll to position [339, 0]
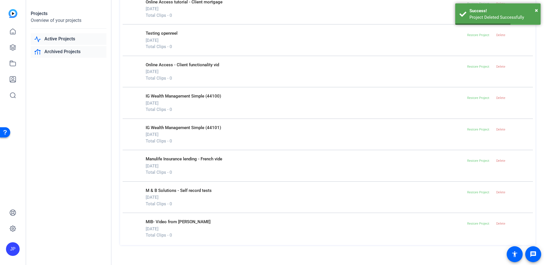
click at [67, 39] on link "Active Projects" at bounding box center [69, 39] width 76 height 12
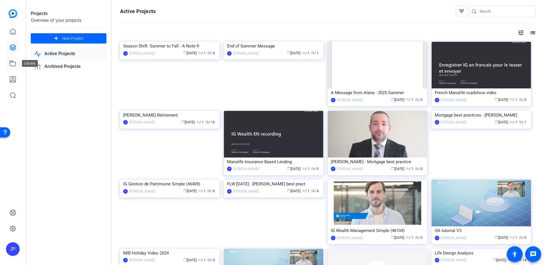
click at [15, 64] on icon at bounding box center [12, 63] width 7 height 7
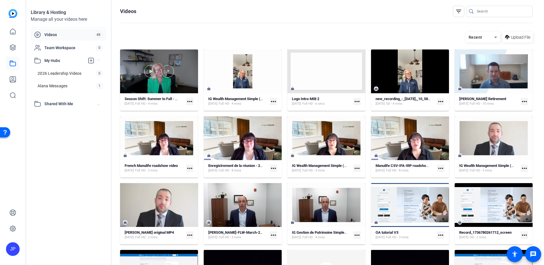
click at [156, 84] on div at bounding box center [159, 71] width 78 height 44
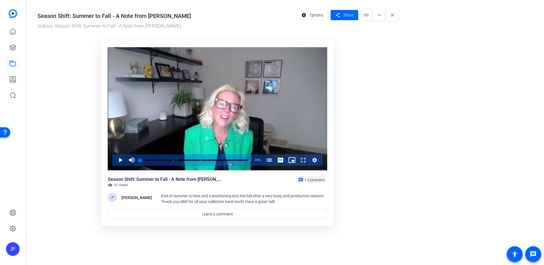
click at [314, 181] on span "1 Comment" at bounding box center [314, 180] width 20 height 5
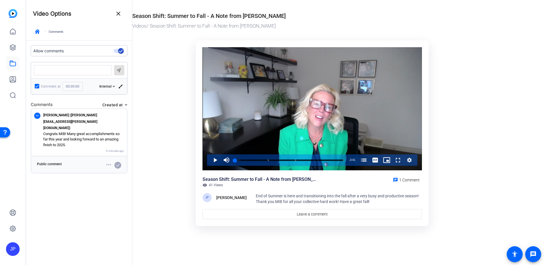
click at [161, 158] on ktd-grid "Video Player is loading. Play Video Play Mute Current Time 0:00 / Duration 3:41…" at bounding box center [312, 133] width 360 height 193
click at [119, 14] on mat-icon "close" at bounding box center [118, 13] width 7 height 7
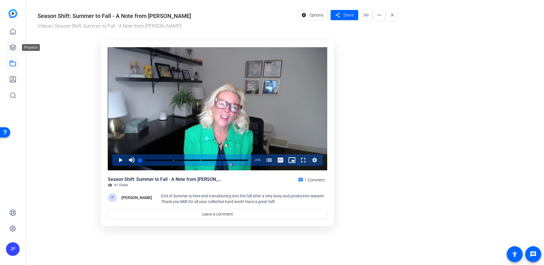
click at [10, 49] on icon at bounding box center [12, 47] width 7 height 7
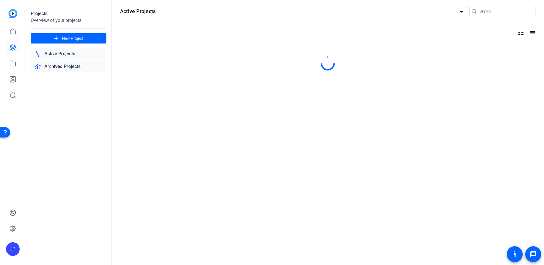
click at [57, 66] on link "Archived Projects" at bounding box center [69, 67] width 76 height 12
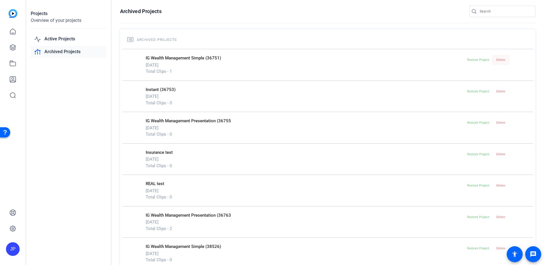
click at [496, 61] on span "Delete" at bounding box center [500, 60] width 9 height 4
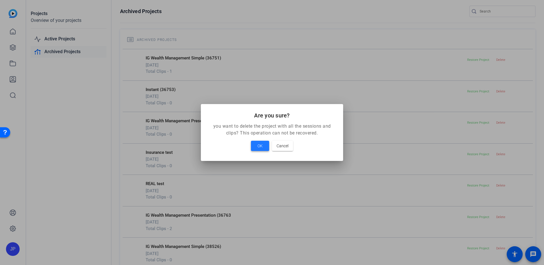
click at [261, 145] on span "OK" at bounding box center [259, 145] width 5 height 7
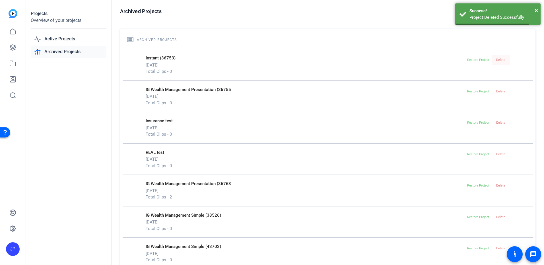
click at [498, 61] on span "Delete" at bounding box center [500, 60] width 9 height 4
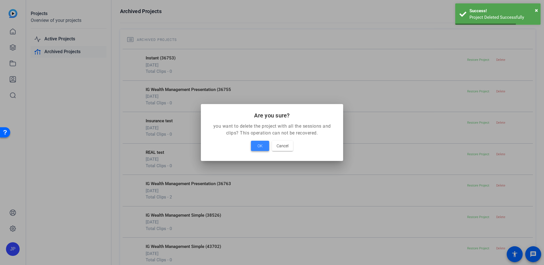
click at [257, 149] on span at bounding box center [260, 146] width 18 height 14
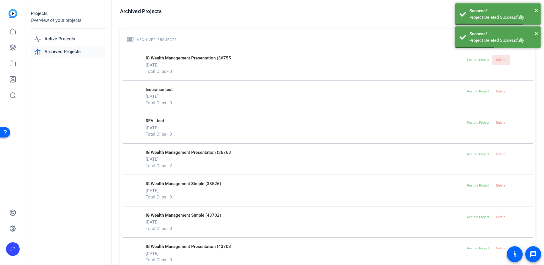
click at [499, 62] on span "Delete" at bounding box center [500, 60] width 9 height 9
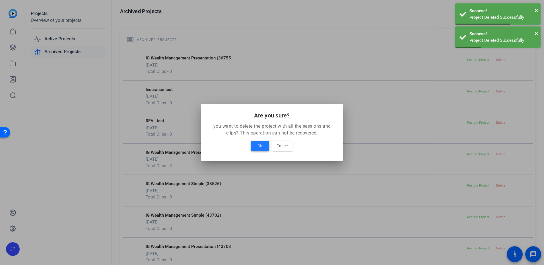
click at [260, 144] on span "OK" at bounding box center [259, 145] width 5 height 7
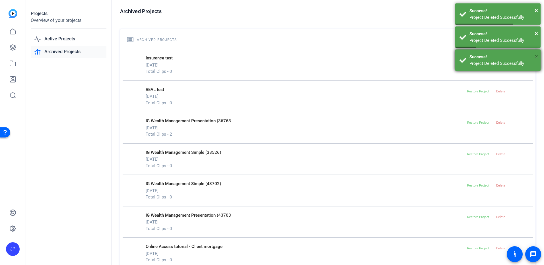
click at [537, 56] on span "×" at bounding box center [536, 56] width 3 height 7
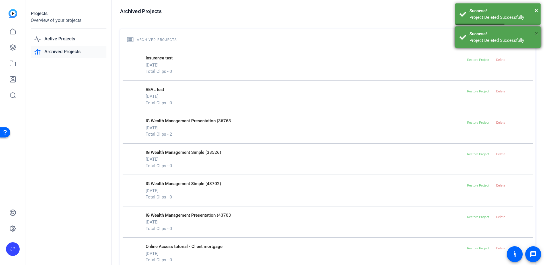
click at [537, 36] on span "×" at bounding box center [536, 33] width 3 height 7
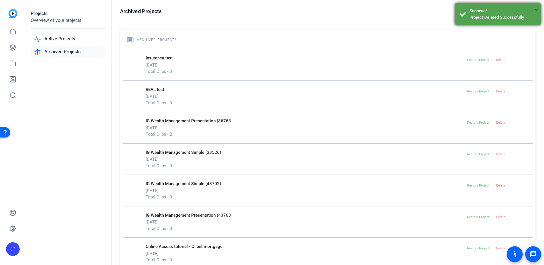
click at [537, 11] on span "×" at bounding box center [536, 10] width 3 height 7
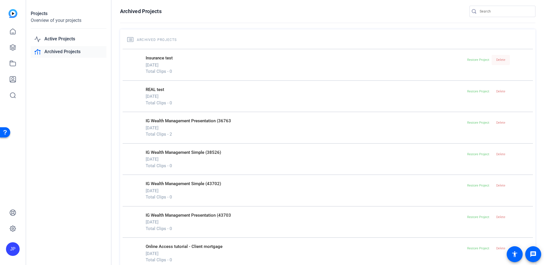
click at [501, 57] on span "Delete" at bounding box center [500, 60] width 9 height 9
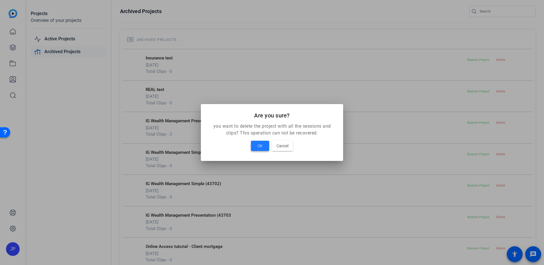
click at [259, 146] on span "OK" at bounding box center [259, 145] width 5 height 7
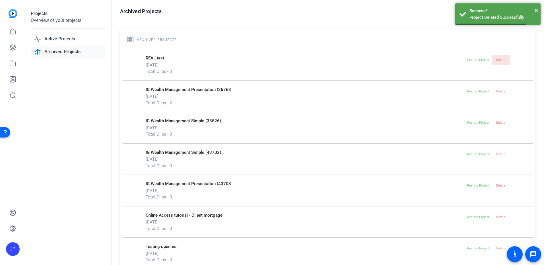
click at [496, 59] on span "Delete" at bounding box center [500, 60] width 9 height 4
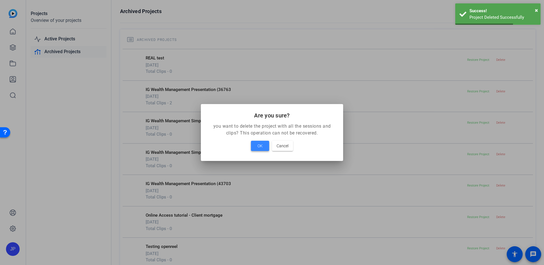
click at [260, 150] on span at bounding box center [260, 146] width 18 height 14
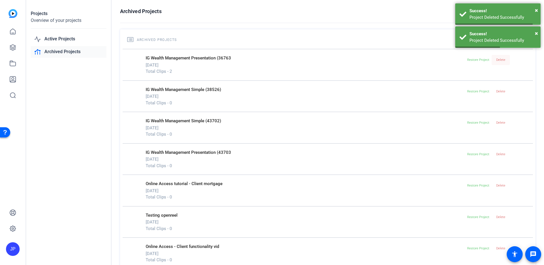
click at [502, 57] on span at bounding box center [500, 60] width 18 height 14
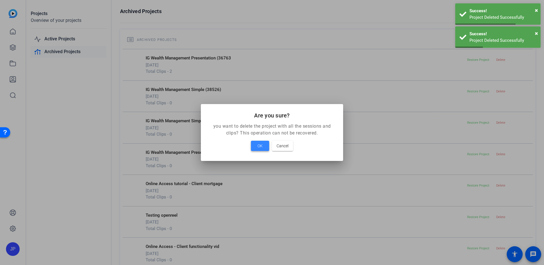
click at [262, 148] on span "OK" at bounding box center [259, 145] width 5 height 7
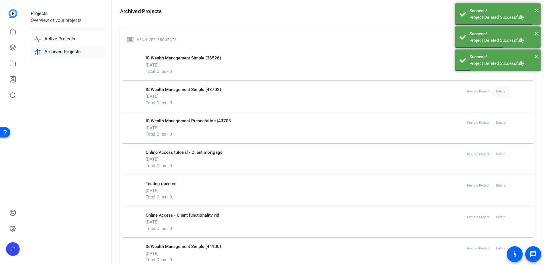
click at [496, 91] on span "Delete" at bounding box center [500, 92] width 9 height 4
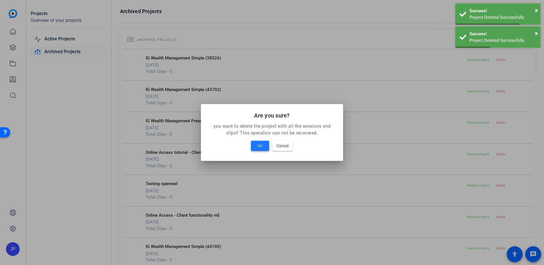
click at [262, 148] on span "OK" at bounding box center [259, 145] width 5 height 7
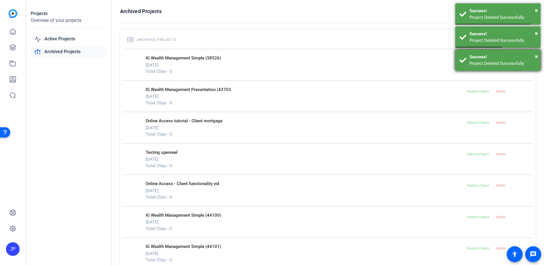
click at [538, 55] on div "× Success! Project Deleted Successfully" at bounding box center [497, 59] width 85 height 21
click at [536, 35] on span "×" at bounding box center [536, 33] width 3 height 7
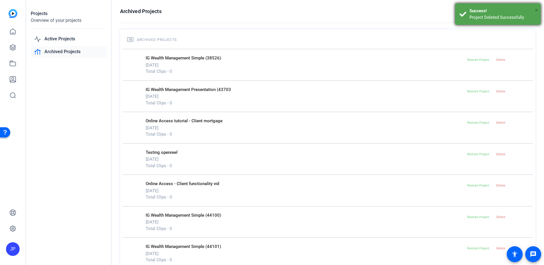
click at [535, 13] on span "×" at bounding box center [536, 10] width 3 height 7
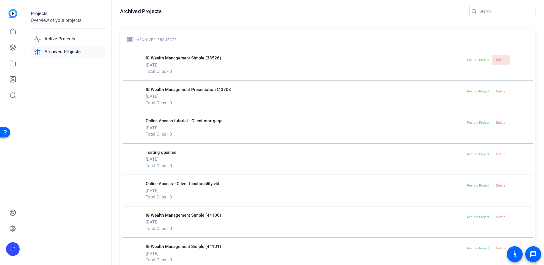
click at [496, 62] on span "Delete" at bounding box center [500, 60] width 9 height 9
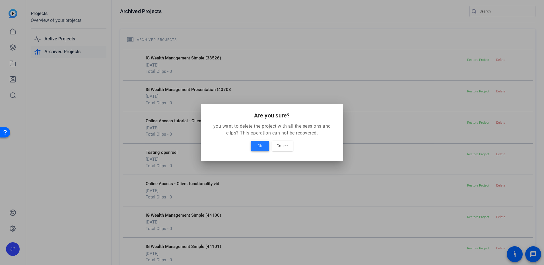
click at [259, 144] on span "OK" at bounding box center [259, 145] width 5 height 7
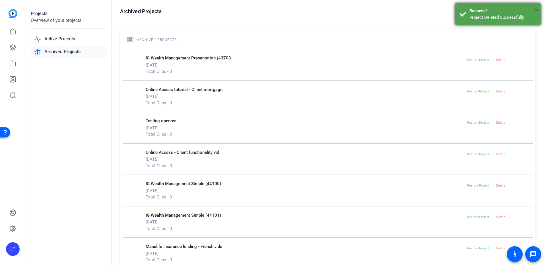
click at [537, 9] on span "×" at bounding box center [536, 10] width 3 height 7
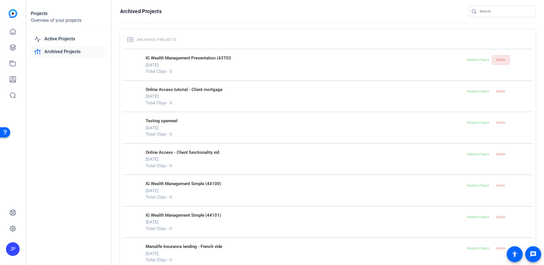
click at [499, 60] on span "Delete" at bounding box center [500, 60] width 9 height 4
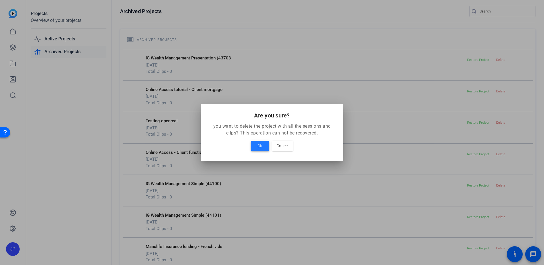
click at [263, 150] on span at bounding box center [260, 146] width 18 height 14
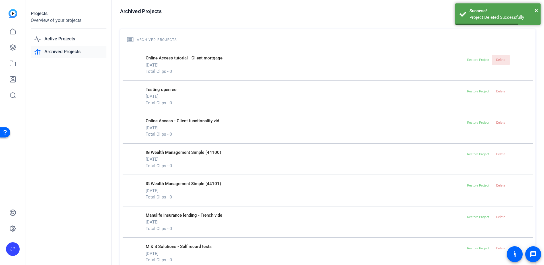
click at [503, 61] on span at bounding box center [500, 60] width 18 height 14
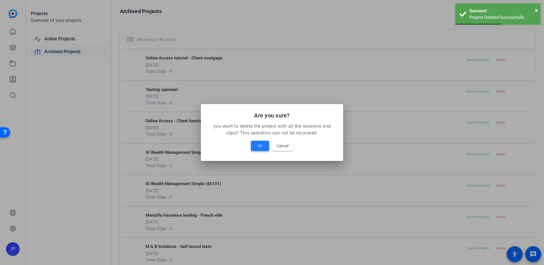
click at [263, 145] on span at bounding box center [260, 146] width 18 height 14
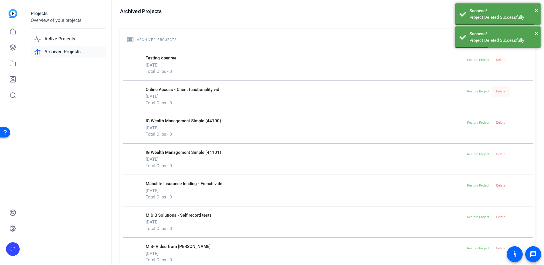
click at [496, 92] on span "Delete" at bounding box center [500, 92] width 9 height 4
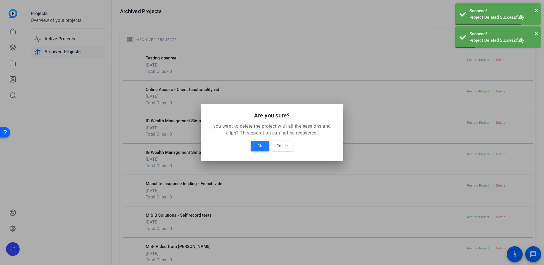
click at [255, 146] on span at bounding box center [260, 146] width 18 height 14
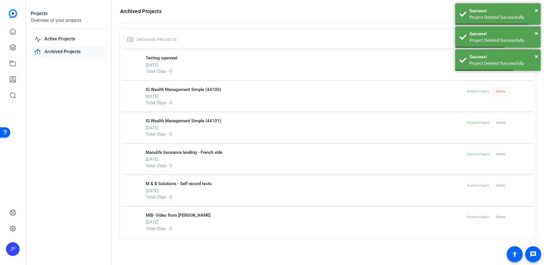
click at [499, 89] on span "Delete" at bounding box center [500, 91] width 9 height 9
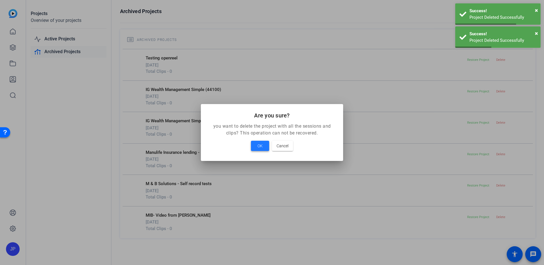
click at [263, 147] on span at bounding box center [260, 146] width 18 height 14
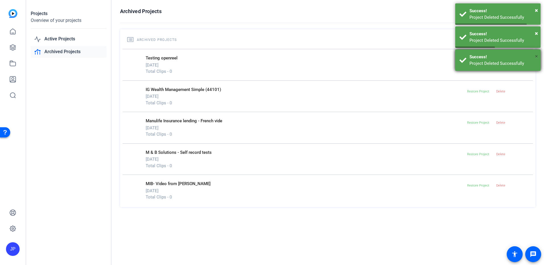
click at [535, 55] on span "×" at bounding box center [536, 56] width 3 height 7
click at [535, 37] on button "×" at bounding box center [536, 33] width 3 height 9
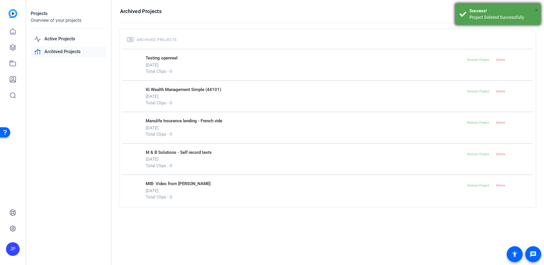
click at [536, 11] on span "×" at bounding box center [536, 10] width 3 height 7
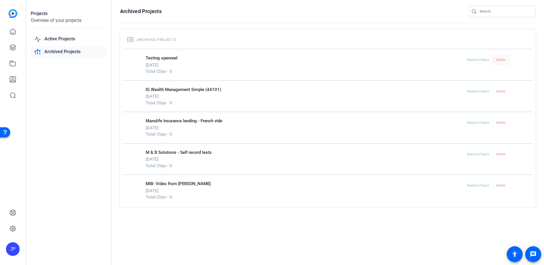
click at [500, 58] on span "Delete" at bounding box center [500, 60] width 9 height 4
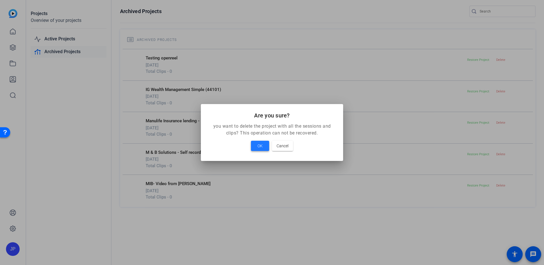
click at [265, 145] on span at bounding box center [260, 146] width 18 height 14
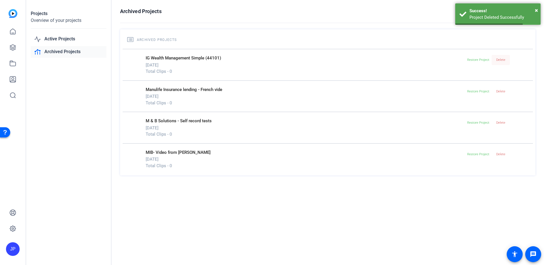
click at [502, 59] on span "Delete" at bounding box center [500, 60] width 9 height 4
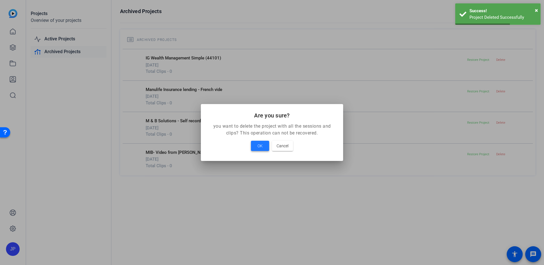
click at [259, 144] on span "OK" at bounding box center [259, 145] width 5 height 7
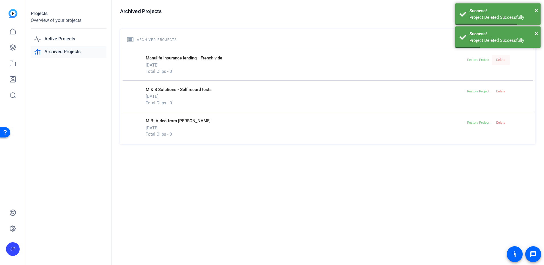
click at [504, 59] on span "Delete" at bounding box center [500, 60] width 9 height 4
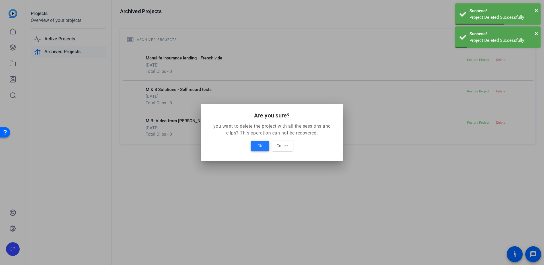
click at [257, 143] on span "OK" at bounding box center [259, 145] width 5 height 7
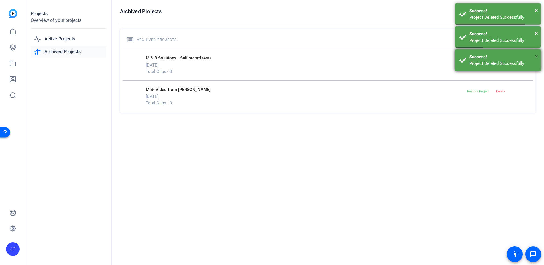
click at [535, 55] on span "×" at bounding box center [536, 56] width 3 height 7
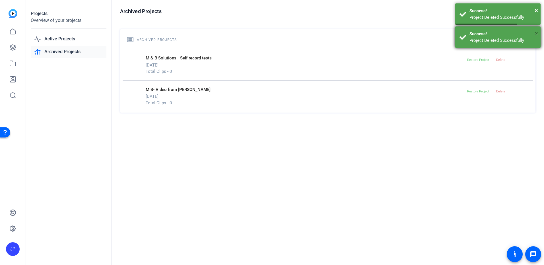
click at [537, 34] on span "×" at bounding box center [536, 33] width 3 height 7
click at [538, 11] on div "× Success! Project Deleted Successfully" at bounding box center [497, 13] width 85 height 21
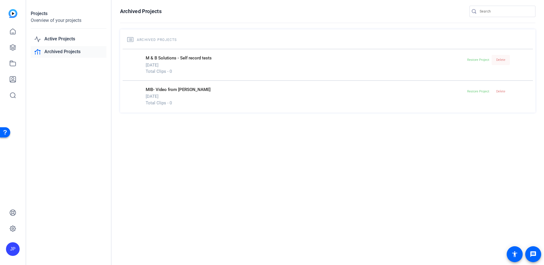
click at [498, 57] on span "Delete" at bounding box center [500, 60] width 9 height 9
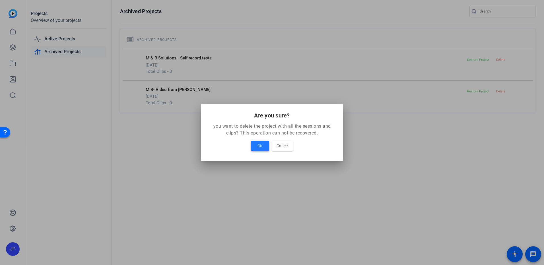
click at [258, 146] on span "OK" at bounding box center [259, 145] width 5 height 7
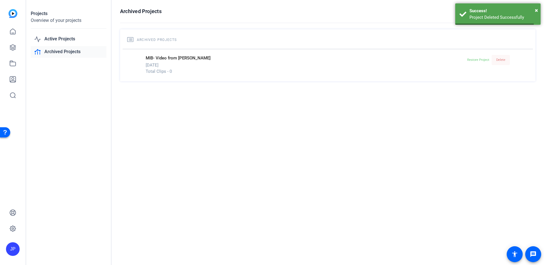
click at [502, 62] on span "Delete" at bounding box center [500, 60] width 9 height 9
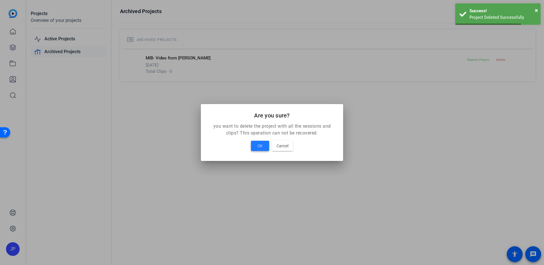
click at [259, 143] on span "OK" at bounding box center [259, 145] width 5 height 7
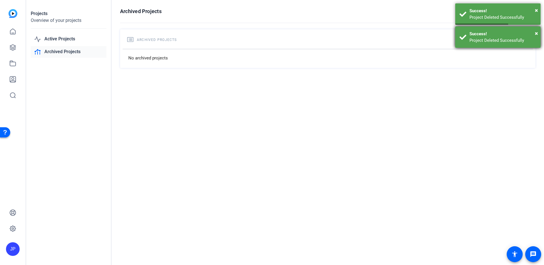
click at [534, 32] on div "Success!" at bounding box center [502, 34] width 67 height 7
click at [535, 13] on span "×" at bounding box center [536, 10] width 3 height 7
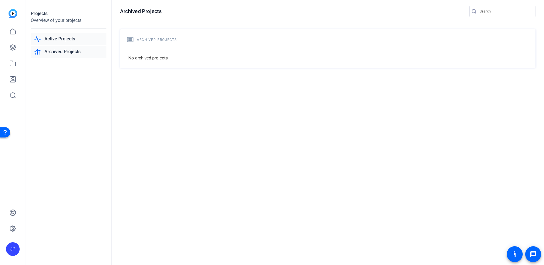
click at [63, 38] on link "Active Projects" at bounding box center [69, 39] width 76 height 12
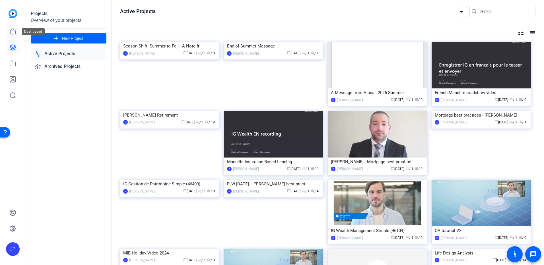
click at [12, 33] on icon at bounding box center [12, 31] width 5 height 5
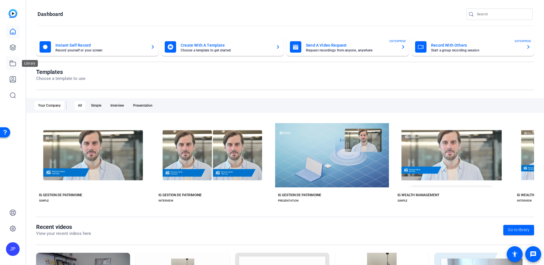
click at [11, 60] on icon at bounding box center [12, 63] width 7 height 7
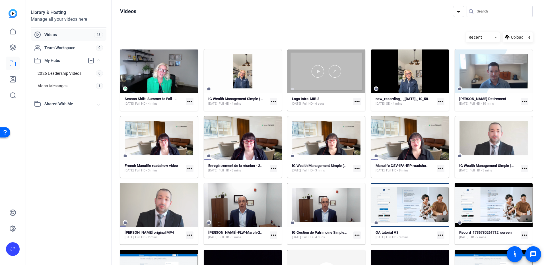
click at [324, 78] on div at bounding box center [326, 71] width 78 height 44
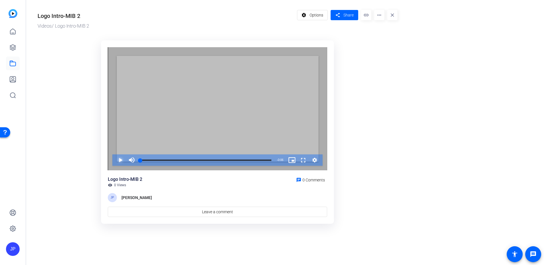
click at [115, 162] on span "Video Player" at bounding box center [115, 159] width 0 height 11
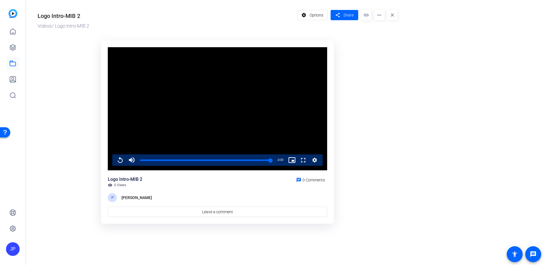
click at [315, 159] on icon "Video Player" at bounding box center [314, 160] width 5 height 5
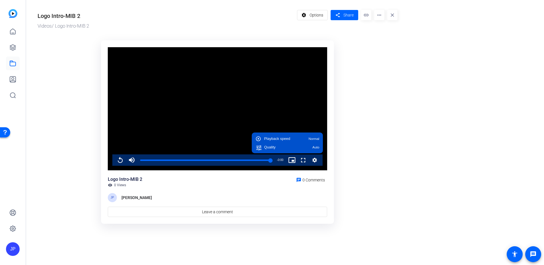
click at [315, 159] on icon "Video Player" at bounding box center [314, 160] width 5 height 5
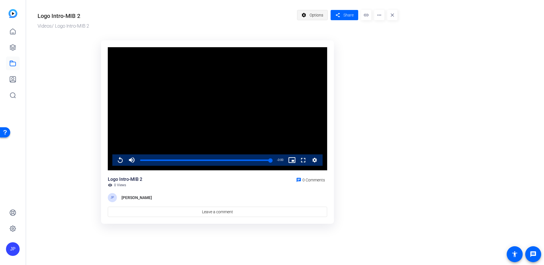
click at [320, 16] on span "Options" at bounding box center [316, 15] width 14 height 11
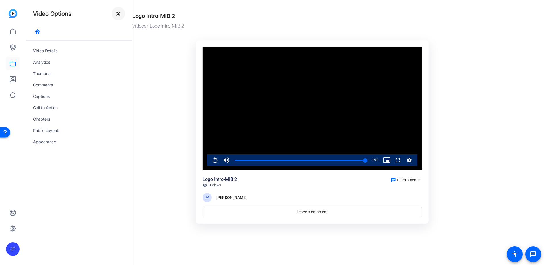
click at [119, 14] on mat-icon "close" at bounding box center [118, 13] width 7 height 7
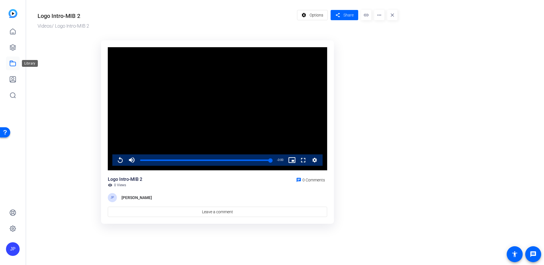
click at [13, 64] on icon at bounding box center [12, 63] width 7 height 7
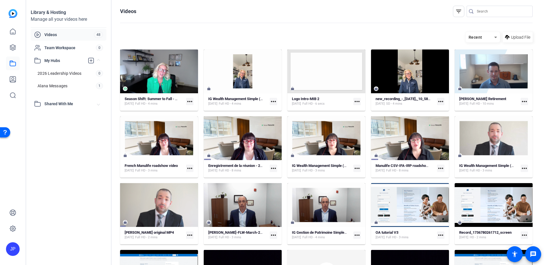
click at [62, 108] on mat-expansion-panel-header "Shared With Me" at bounding box center [69, 103] width 76 height 11
click at [355, 102] on mat-icon "more_horiz" at bounding box center [356, 101] width 7 height 7
click at [336, 102] on div at bounding box center [272, 132] width 544 height 265
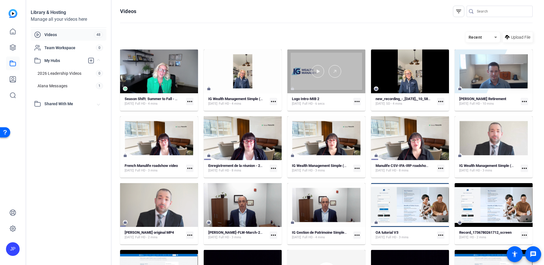
click at [326, 85] on div at bounding box center [326, 71] width 78 height 44
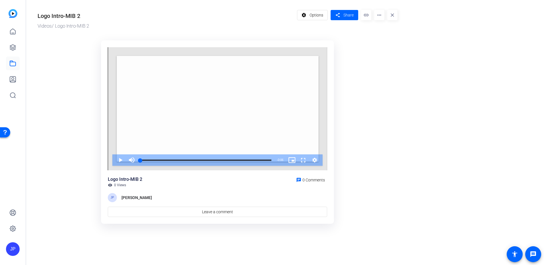
click at [379, 16] on mat-icon "more_horiz" at bounding box center [379, 15] width 10 height 10
click at [379, 16] on div at bounding box center [272, 132] width 544 height 265
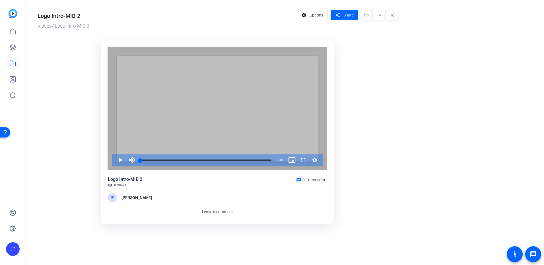
click at [314, 160] on icon "Video Player" at bounding box center [314, 160] width 5 height 5
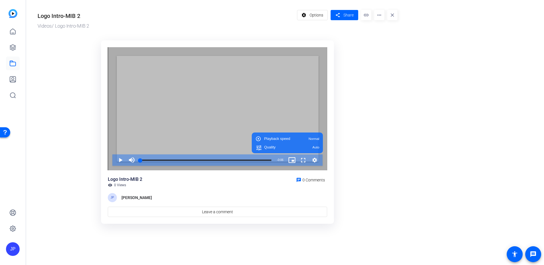
click at [314, 160] on icon "Video Player" at bounding box center [314, 160] width 5 height 5
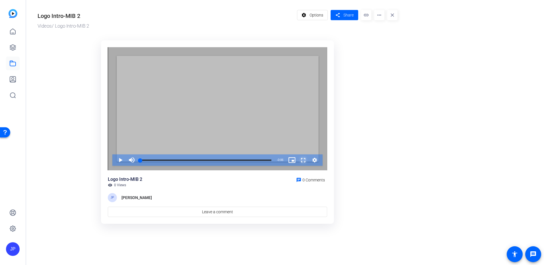
click at [297, 161] on span "Video Player" at bounding box center [297, 159] width 0 height 11
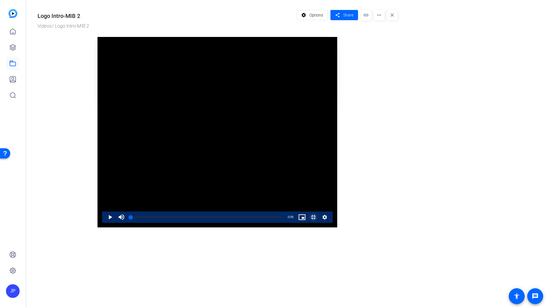
click at [308, 223] on span "Video Player" at bounding box center [308, 217] width 0 height 11
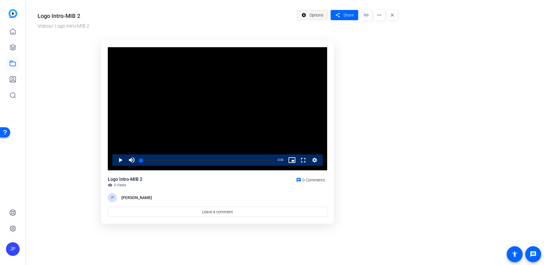
click at [314, 17] on span "Options" at bounding box center [316, 15] width 14 height 11
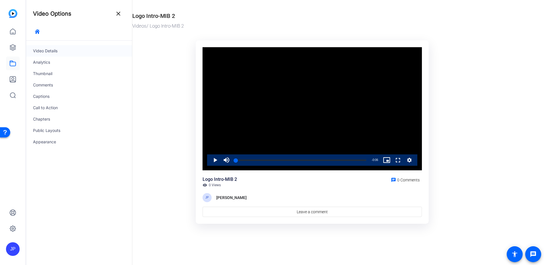
click at [41, 53] on div "Video Details" at bounding box center [79, 50] width 106 height 11
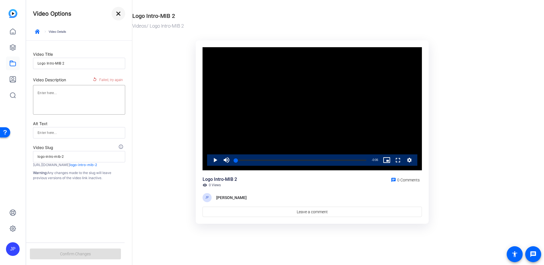
click at [119, 12] on mat-icon "close" at bounding box center [118, 13] width 7 height 7
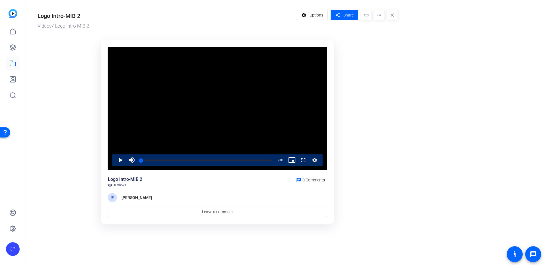
click at [380, 17] on mat-icon "more_horiz" at bounding box center [379, 15] width 10 height 10
click at [380, 17] on div at bounding box center [272, 132] width 544 height 265
click at [391, 16] on mat-icon "close" at bounding box center [392, 15] width 10 height 10
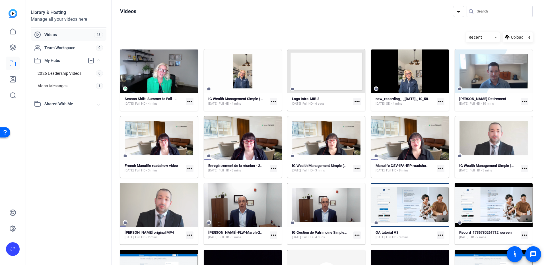
click at [355, 102] on mat-icon "more_horiz" at bounding box center [356, 101] width 7 height 7
click at [355, 102] on div at bounding box center [272, 132] width 544 height 265
click at [12, 14] on img at bounding box center [13, 13] width 9 height 9
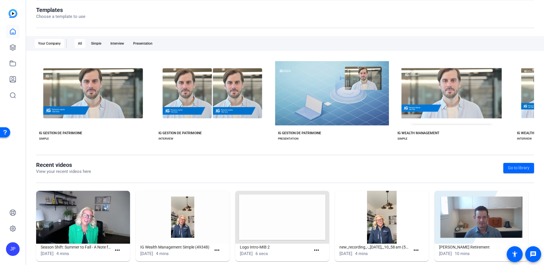
scroll to position [71, 0]
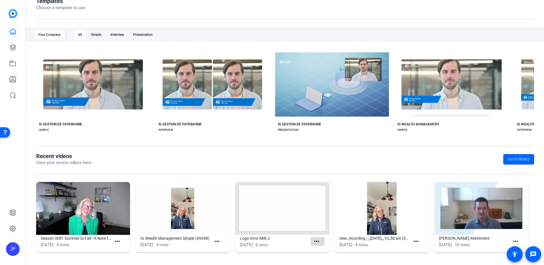
click at [313, 241] on mat-icon "more_horiz" at bounding box center [316, 241] width 7 height 7
click at [323, 249] on span "View" at bounding box center [327, 249] width 23 height 7
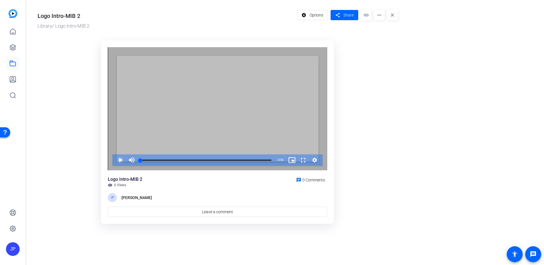
click at [115, 159] on span "Video Player" at bounding box center [115, 159] width 0 height 11
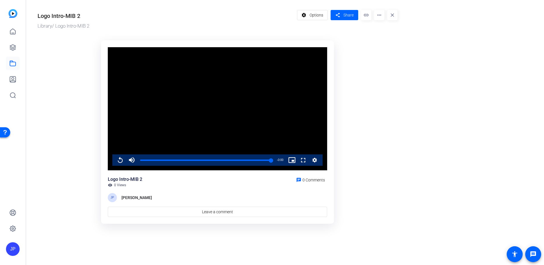
click at [13, 15] on img at bounding box center [13, 13] width 9 height 9
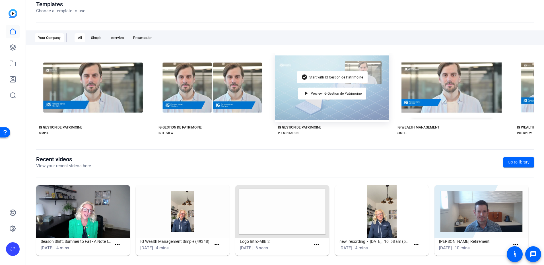
scroll to position [71, 0]
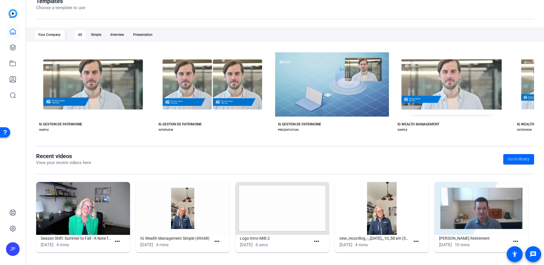
drag, startPoint x: 275, startPoint y: 210, endPoint x: 265, endPoint y: 210, distance: 10.3
click at [265, 210] on img at bounding box center [282, 208] width 94 height 53
click at [13, 65] on icon at bounding box center [12, 63] width 7 height 7
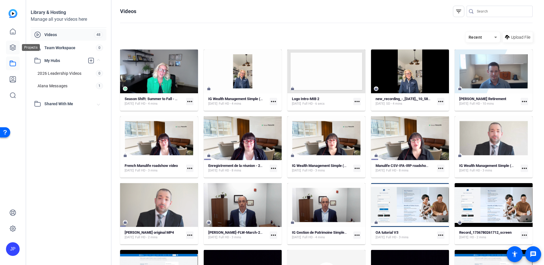
click at [14, 47] on icon at bounding box center [13, 48] width 6 height 6
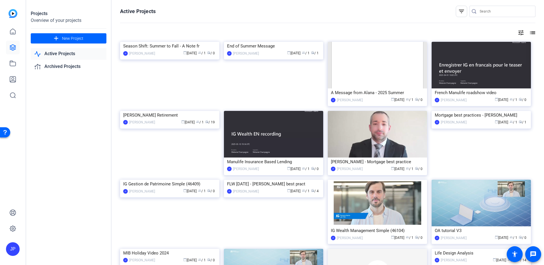
click at [69, 53] on link "Active Projects" at bounding box center [69, 54] width 76 height 12
click at [15, 65] on icon at bounding box center [12, 63] width 7 height 7
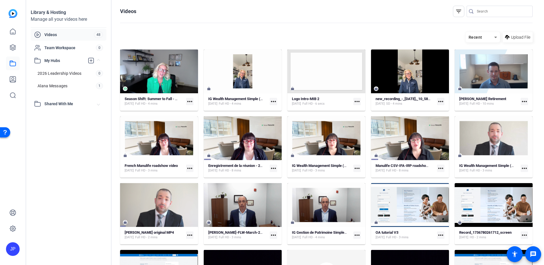
click at [15, 12] on img at bounding box center [13, 13] width 9 height 9
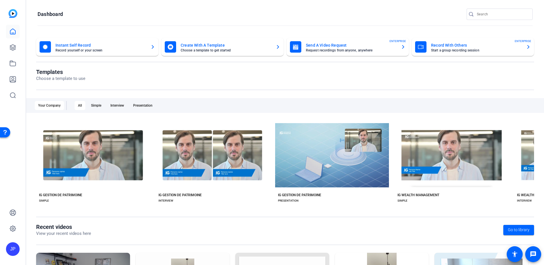
scroll to position [71, 0]
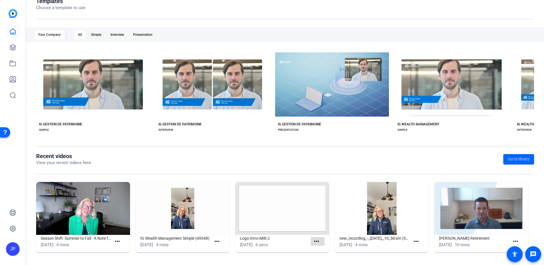
click at [314, 239] on mat-icon "more_horiz" at bounding box center [316, 241] width 7 height 7
click at [301, 243] on div at bounding box center [272, 132] width 544 height 265
click at [214, 242] on mat-icon "more_horiz" at bounding box center [216, 241] width 7 height 7
click at [214, 242] on div at bounding box center [272, 132] width 544 height 265
click at [305, 211] on img at bounding box center [282, 208] width 94 height 53
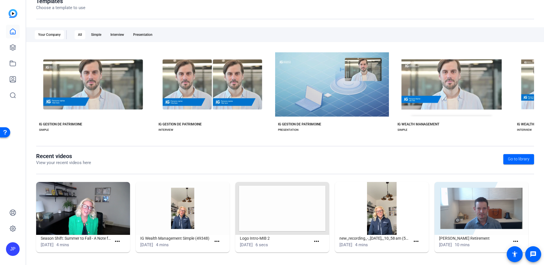
click at [286, 209] on img at bounding box center [282, 208] width 94 height 53
click at [313, 241] on mat-icon "more_horiz" at bounding box center [316, 241] width 7 height 7
click at [324, 248] on span "View" at bounding box center [327, 249] width 23 height 7
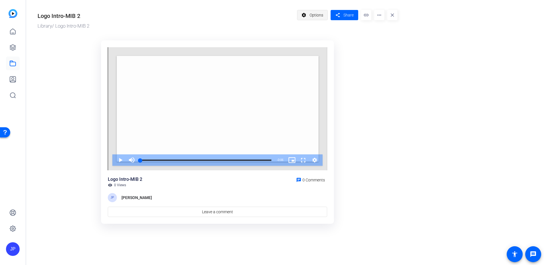
click at [313, 16] on span "Options" at bounding box center [316, 15] width 14 height 11
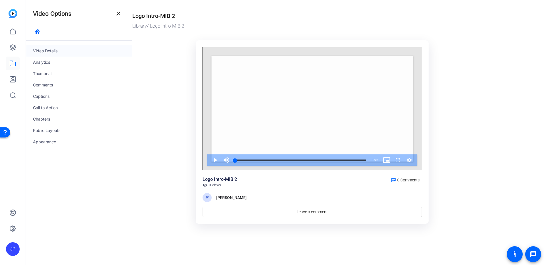
click at [45, 53] on div "Video Details" at bounding box center [79, 50] width 106 height 11
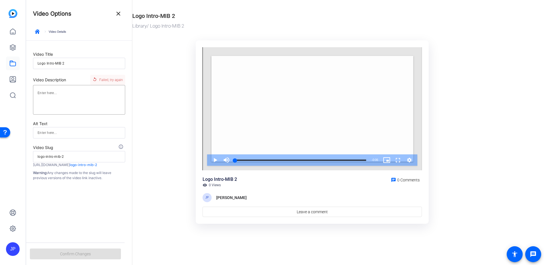
click at [104, 80] on span "Failed, try again" at bounding box center [111, 79] width 24 height 7
click at [35, 32] on span "button" at bounding box center [37, 32] width 14 height 14
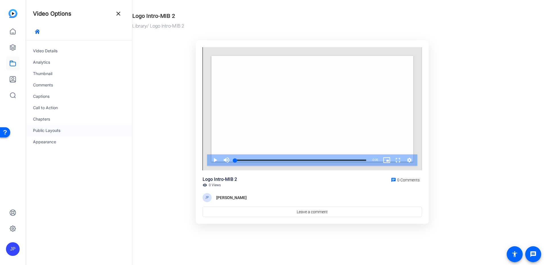
click at [46, 132] on div "Public Layouts" at bounding box center [79, 130] width 106 height 11
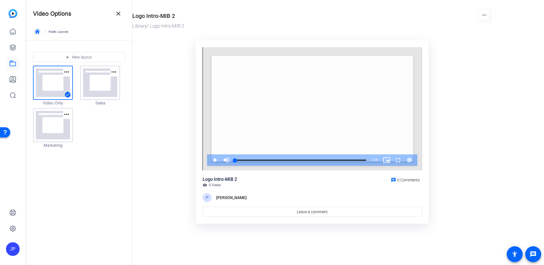
click at [36, 32] on icon "button" at bounding box center [37, 31] width 5 height 5
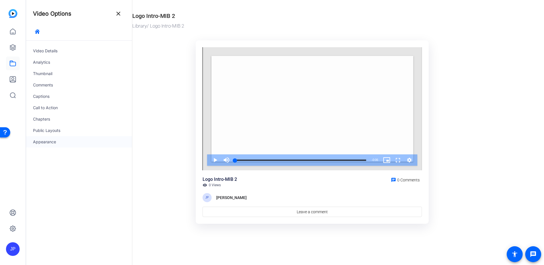
click at [46, 143] on div "Appearance" at bounding box center [79, 141] width 106 height 11
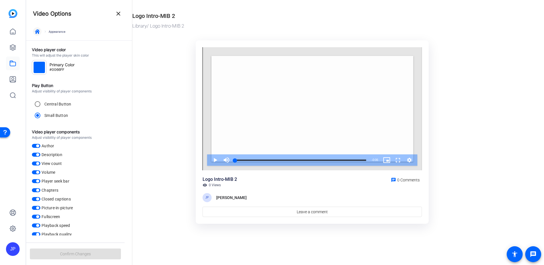
click at [37, 35] on span "button" at bounding box center [37, 32] width 14 height 14
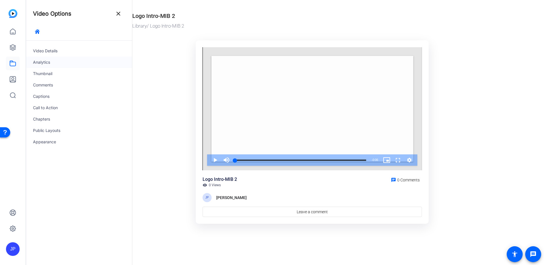
click at [43, 63] on div "Analytics" at bounding box center [79, 62] width 106 height 11
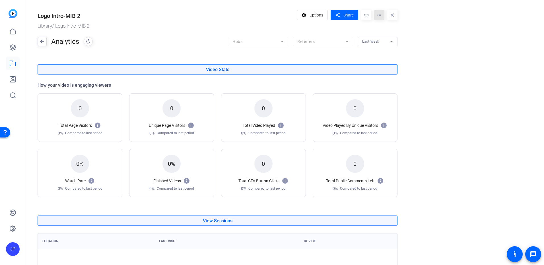
click at [383, 17] on mat-icon "more_horiz" at bounding box center [379, 15] width 10 height 10
click at [382, 16] on div at bounding box center [272, 132] width 544 height 265
click at [314, 16] on span "Options" at bounding box center [316, 15] width 14 height 11
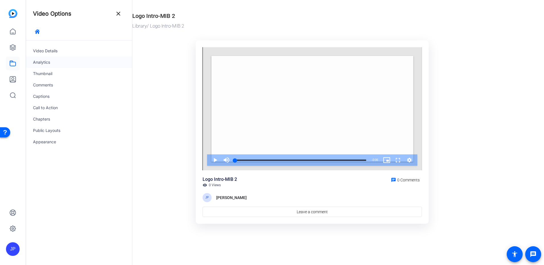
click at [45, 64] on div "Analytics" at bounding box center [79, 62] width 106 height 11
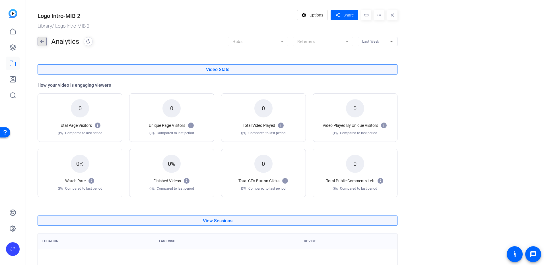
drag, startPoint x: 45, startPoint y: 64, endPoint x: 42, endPoint y: 40, distance: 23.7
click at [42, 40] on mat-icon "arrow_back" at bounding box center [42, 41] width 9 height 9
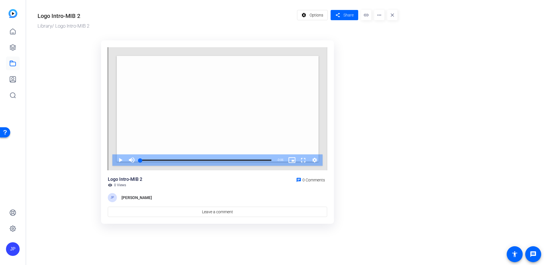
click at [13, 12] on img at bounding box center [13, 13] width 9 height 9
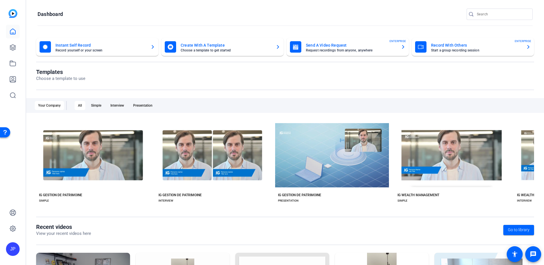
click at [196, 50] on mat-card-subtitle "Choose a template to get started" at bounding box center [226, 50] width 90 height 3
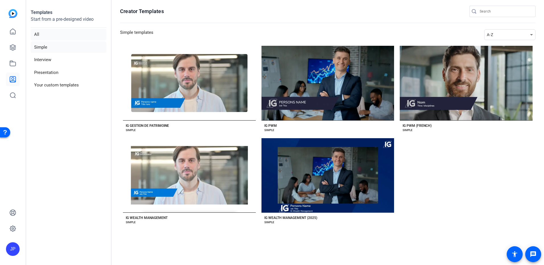
click at [39, 36] on li "All" at bounding box center [69, 35] width 76 height 12
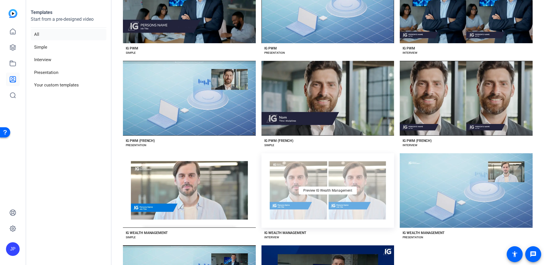
scroll to position [249, 0]
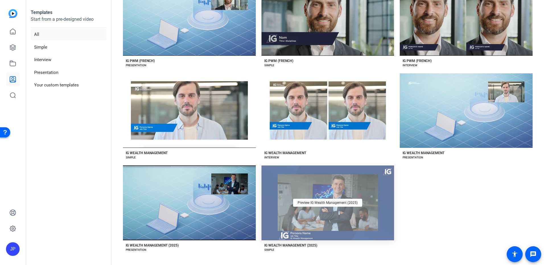
click at [314, 210] on div "Preview IG Wealth Management (2025)" at bounding box center [327, 202] width 133 height 75
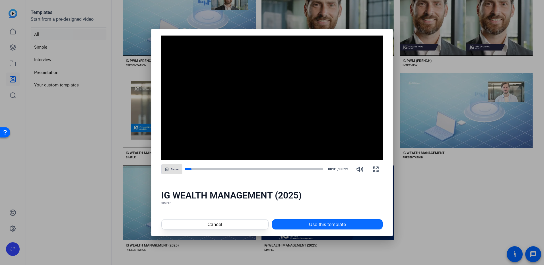
click at [329, 224] on span "Use this template" at bounding box center [327, 224] width 37 height 7
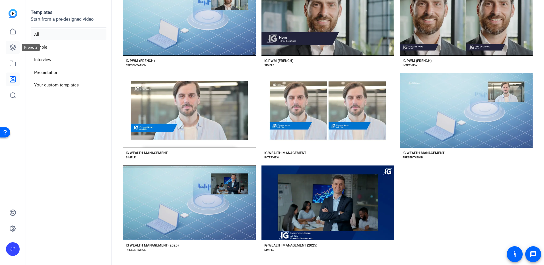
click at [12, 48] on icon at bounding box center [13, 48] width 6 height 6
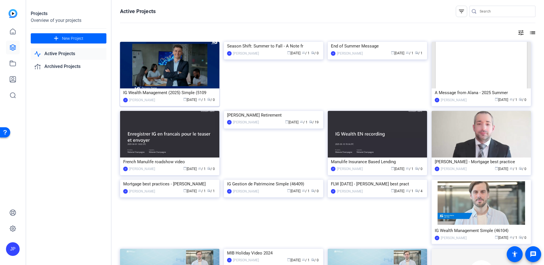
click at [186, 65] on img at bounding box center [169, 65] width 99 height 47
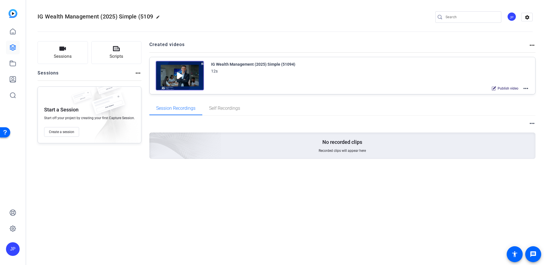
click at [525, 90] on mat-icon "more_horiz" at bounding box center [525, 88] width 7 height 7
click at [496, 117] on span "Archive" at bounding box center [505, 116] width 40 height 7
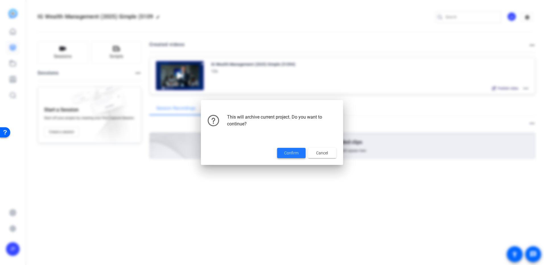
click at [286, 155] on span "Confirm" at bounding box center [291, 153] width 14 height 6
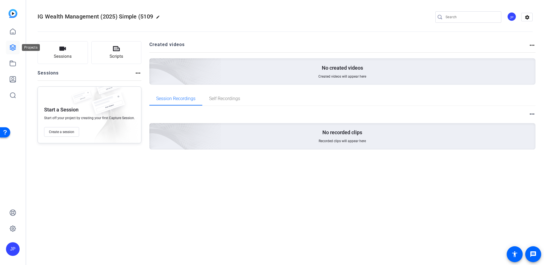
click at [12, 47] on icon at bounding box center [12, 47] width 7 height 7
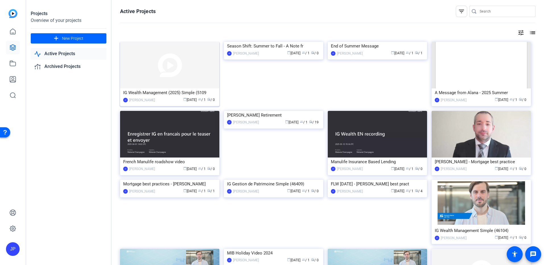
click at [167, 73] on img at bounding box center [169, 65] width 99 height 47
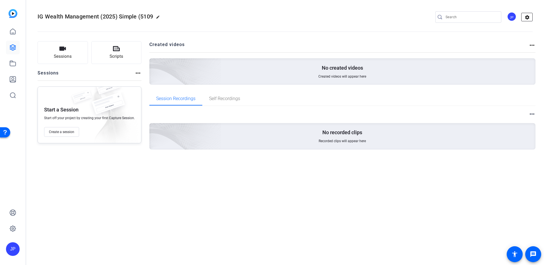
click at [528, 18] on mat-icon "settings" at bounding box center [526, 17] width 11 height 9
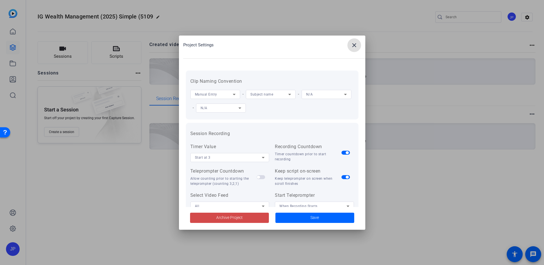
click at [217, 213] on span at bounding box center [229, 218] width 79 height 14
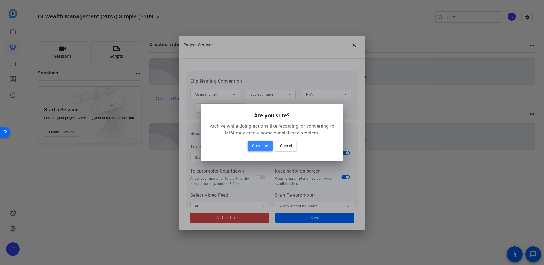
click at [257, 145] on span "Continue" at bounding box center [260, 145] width 16 height 7
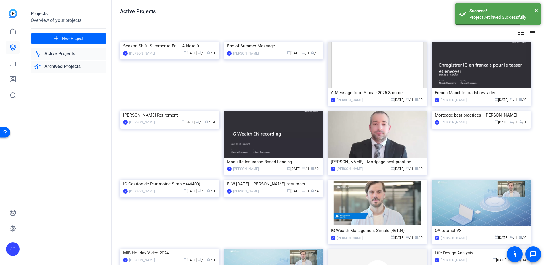
click at [72, 65] on link "Archived Projects" at bounding box center [69, 67] width 76 height 12
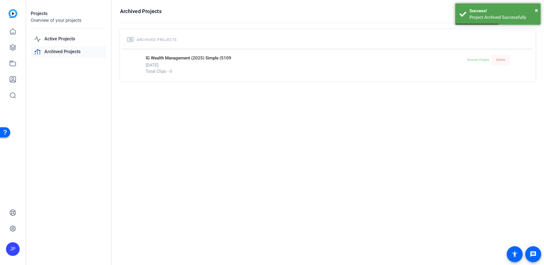
click at [504, 61] on span "Delete" at bounding box center [500, 60] width 9 height 4
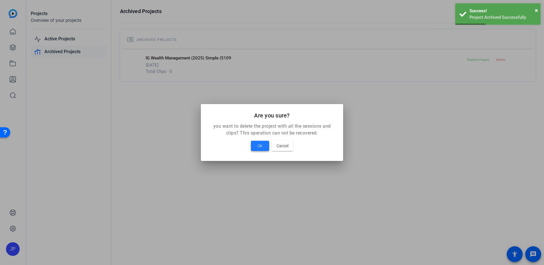
click at [259, 144] on span "OK" at bounding box center [259, 145] width 5 height 7
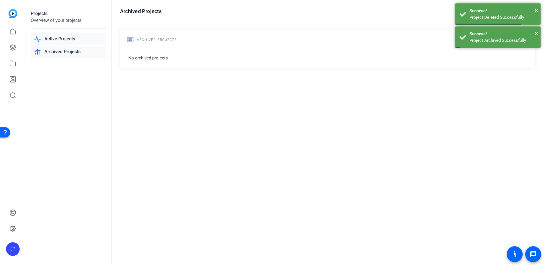
click at [53, 38] on link "Active Projects" at bounding box center [69, 39] width 76 height 12
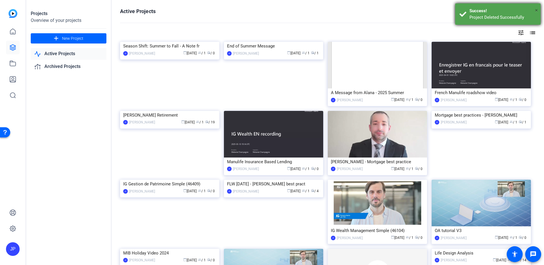
click at [536, 13] on span "×" at bounding box center [536, 10] width 3 height 7
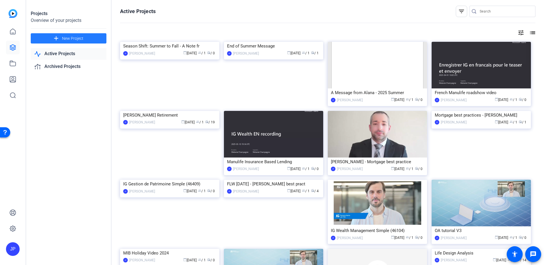
click at [67, 38] on span "New Project" at bounding box center [72, 39] width 21 height 6
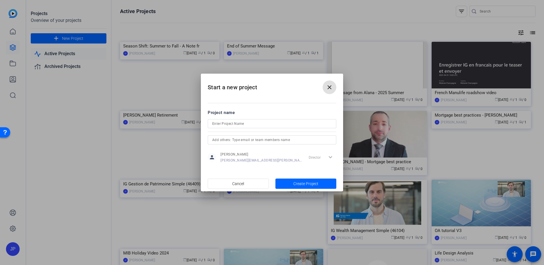
click at [270, 125] on input at bounding box center [271, 123] width 119 height 7
type input "2026 - Happy New Year"
click at [305, 186] on span "Create Project" at bounding box center [305, 184] width 25 height 6
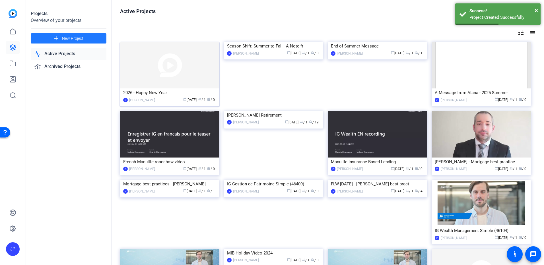
click at [191, 67] on img at bounding box center [169, 65] width 99 height 47
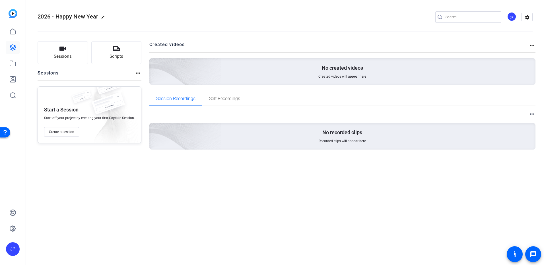
click at [136, 72] on mat-icon "more_horiz" at bounding box center [137, 73] width 7 height 7
click at [133, 72] on div at bounding box center [272, 132] width 544 height 265
click at [135, 72] on mat-icon "more_horiz" at bounding box center [137, 73] width 7 height 7
click at [530, 45] on div at bounding box center [272, 132] width 544 height 265
click at [531, 45] on mat-icon "more_horiz" at bounding box center [531, 45] width 7 height 7
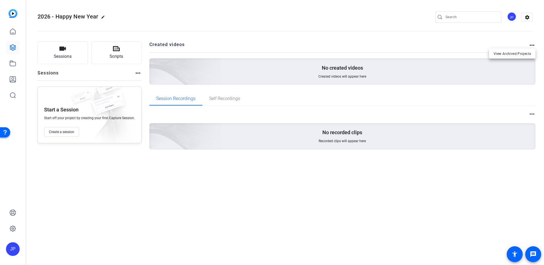
click at [528, 42] on div at bounding box center [272, 132] width 544 height 265
click at [420, 46] on h2 "Created videos" at bounding box center [338, 46] width 379 height 11
click at [528, 20] on mat-icon "settings" at bounding box center [526, 17] width 11 height 9
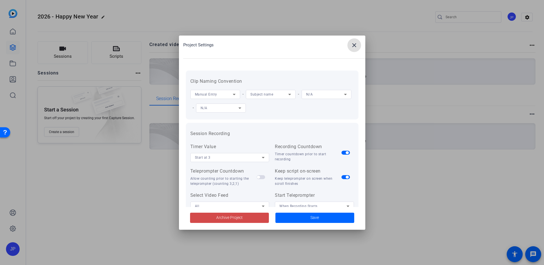
click at [223, 217] on span "Archive Project" at bounding box center [229, 218] width 26 height 6
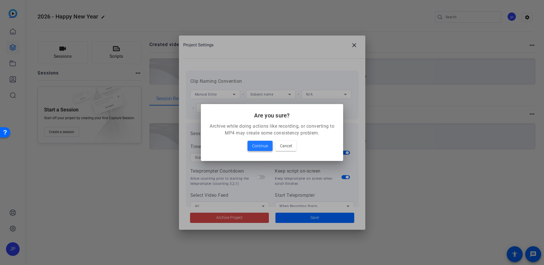
click at [260, 145] on span "Continue" at bounding box center [260, 145] width 16 height 7
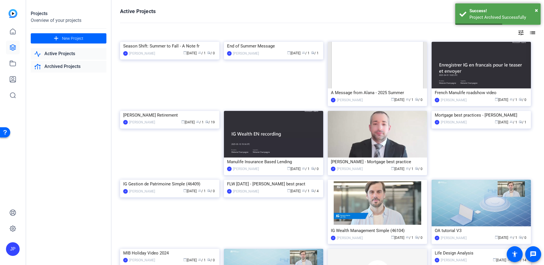
click at [56, 70] on link "Archived Projects" at bounding box center [69, 67] width 76 height 12
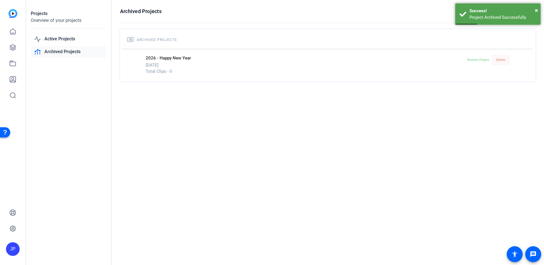
click at [500, 61] on span "Delete" at bounding box center [500, 60] width 9 height 4
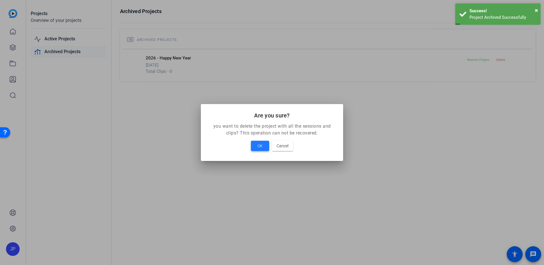
click at [266, 142] on span at bounding box center [260, 146] width 18 height 14
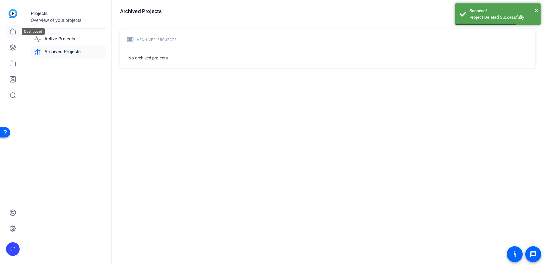
click at [13, 31] on icon at bounding box center [12, 31] width 7 height 7
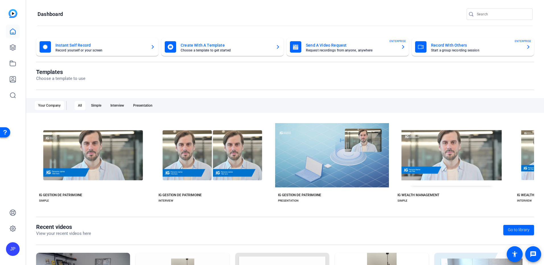
click at [211, 46] on mat-card-title "Create With A Template" at bounding box center [226, 45] width 90 height 7
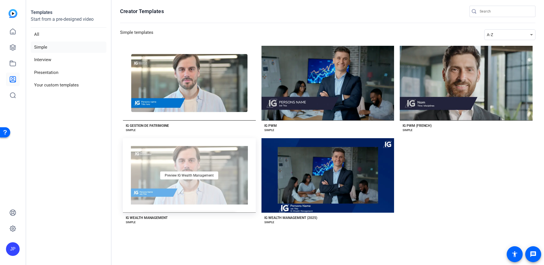
click at [203, 181] on div "Preview IG Wealth Management" at bounding box center [189, 175] width 133 height 75
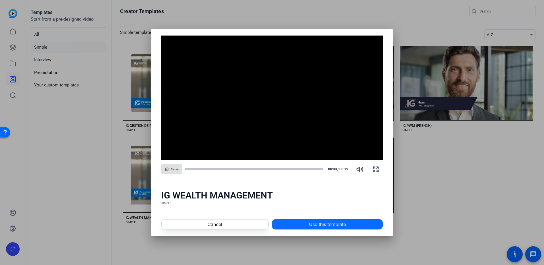
click at [332, 226] on span "Use this template" at bounding box center [327, 224] width 37 height 7
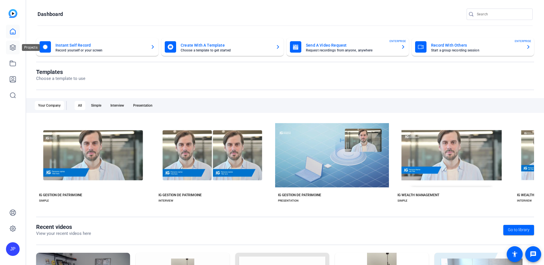
drag, startPoint x: 0, startPoint y: 0, endPoint x: 13, endPoint y: 50, distance: 52.1
click at [13, 50] on icon at bounding box center [13, 48] width 6 height 6
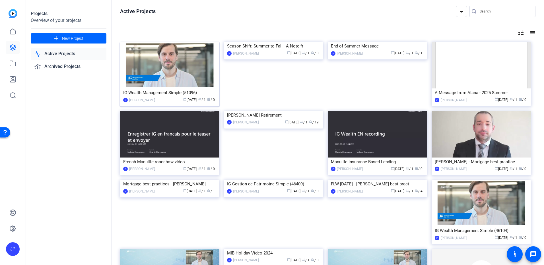
click at [189, 69] on img at bounding box center [169, 65] width 99 height 47
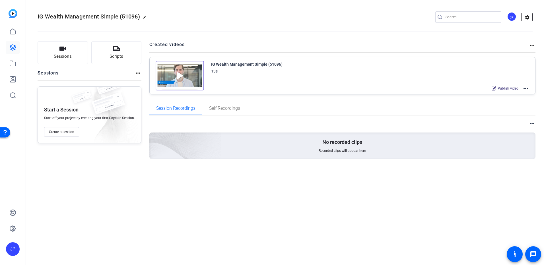
click at [531, 18] on mat-icon "settings" at bounding box center [526, 17] width 11 height 9
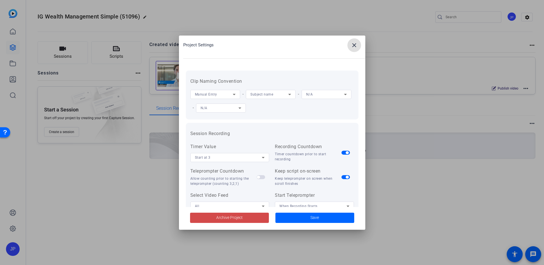
click at [221, 216] on span "Archive Project" at bounding box center [229, 218] width 26 height 6
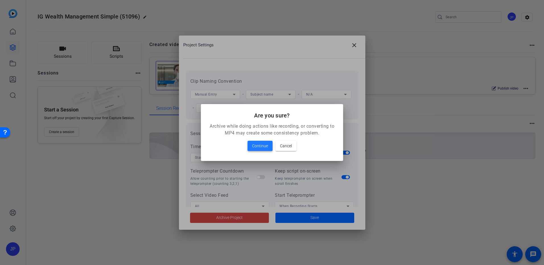
click at [253, 145] on span "Continue" at bounding box center [260, 145] width 16 height 7
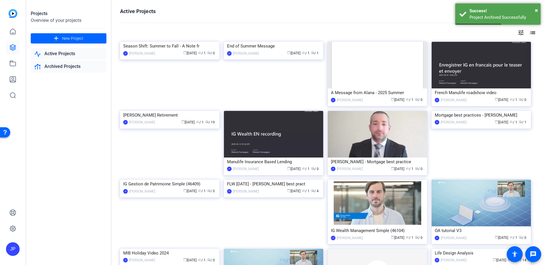
click at [71, 67] on link "Archived Projects" at bounding box center [69, 67] width 76 height 12
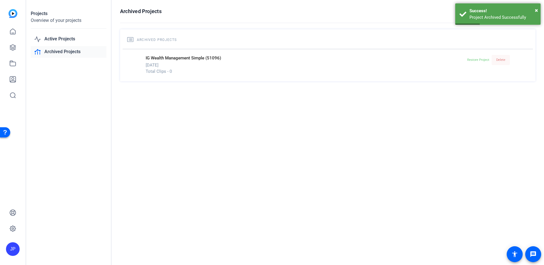
click at [498, 57] on span "Delete" at bounding box center [500, 60] width 9 height 9
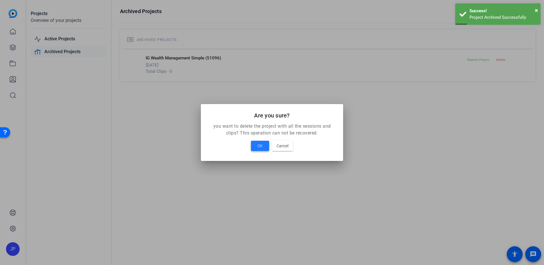
click at [261, 149] on span "OK" at bounding box center [259, 145] width 5 height 7
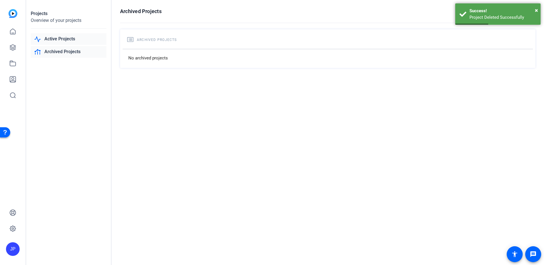
click at [56, 38] on link "Active Projects" at bounding box center [69, 39] width 76 height 12
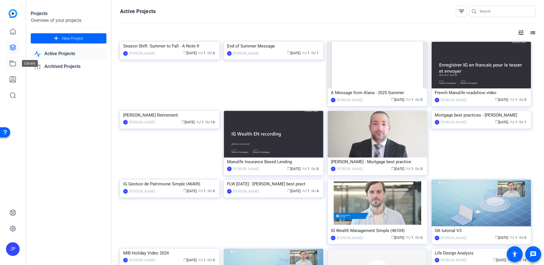
click at [9, 62] on link at bounding box center [13, 64] width 14 height 14
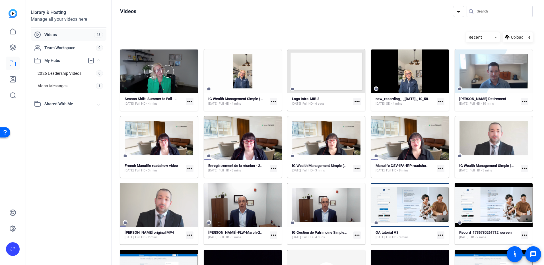
click at [175, 79] on div at bounding box center [159, 71] width 78 height 44
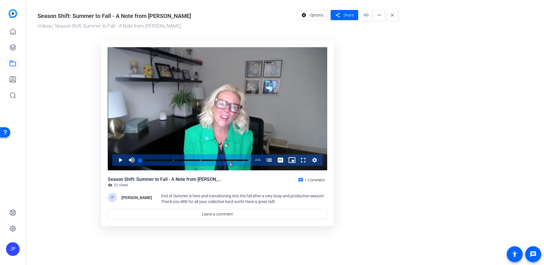
click at [120, 185] on span "52 Views" at bounding box center [121, 185] width 14 height 5
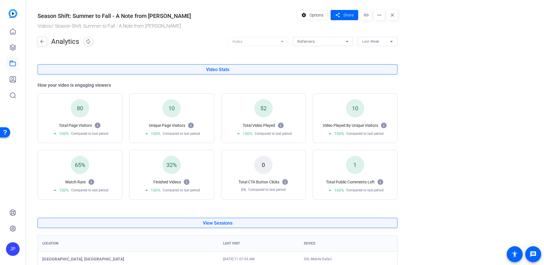
click at [392, 14] on mat-icon "close" at bounding box center [392, 15] width 10 height 10
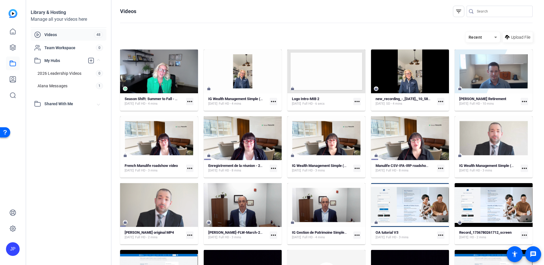
click at [14, 254] on div "JP" at bounding box center [13, 249] width 14 height 14
click at [74, 236] on mat-icon "logout" at bounding box center [75, 235] width 7 height 7
